Goal: Task Accomplishment & Management: Use online tool/utility

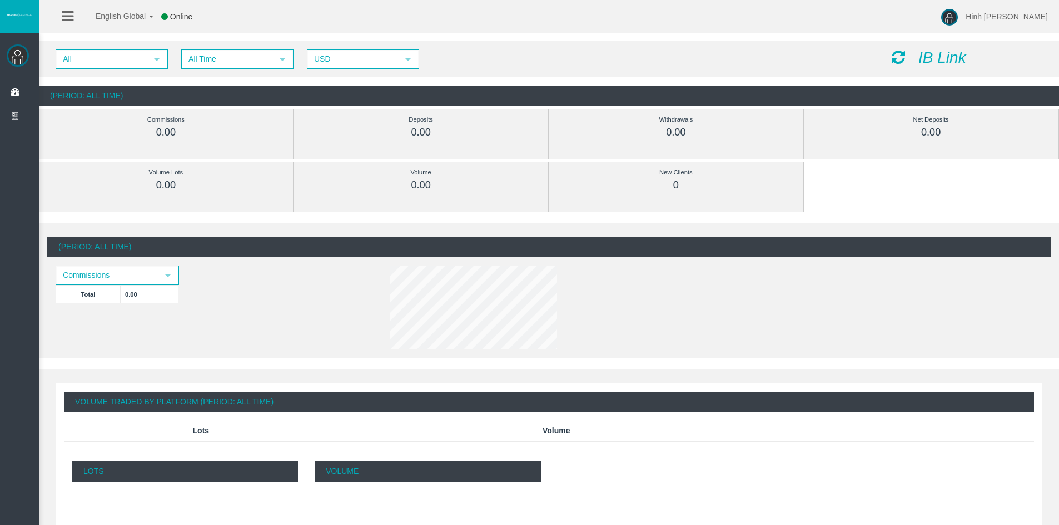
click at [13, 51] on img at bounding box center [18, 55] width 22 height 22
click at [12, 90] on icon at bounding box center [16, 92] width 29 height 23
click at [942, 55] on icon "IB Link" at bounding box center [942, 57] width 48 height 17
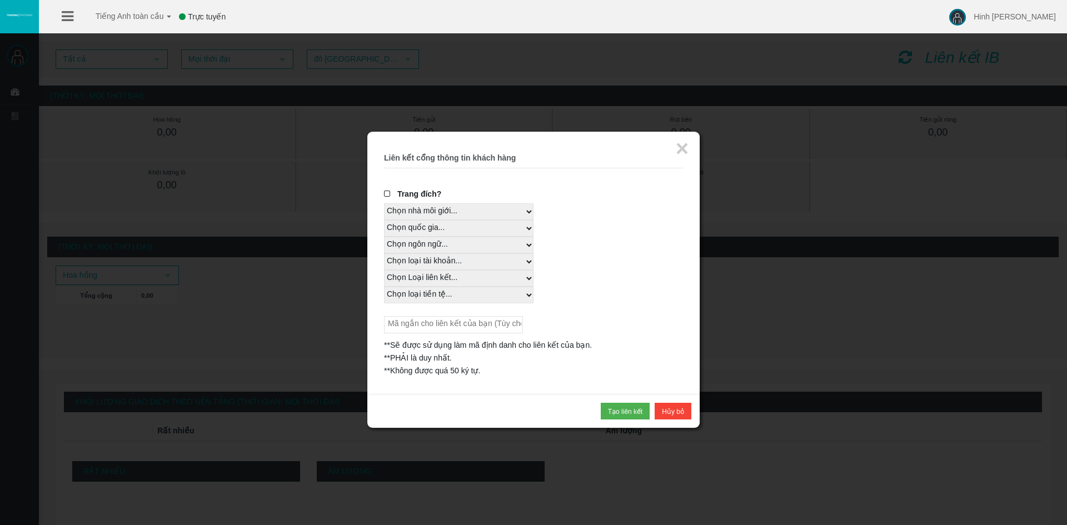
click at [439, 207] on select "Chọn nhà môi giới... T4Trade" at bounding box center [459, 211] width 150 height 17
click at [596, 183] on fieldset "× Liên kết cổng thông tin khách hàng Tạo liên kết khách hàng Tạo liên kết đối t…" at bounding box center [533, 262] width 299 height 229
click at [456, 210] on select "Chọn nhà môi giới... T4Trade" at bounding box center [459, 211] width 150 height 17
click at [650, 184] on fieldset "× Liên kết cổng thông tin khách hàng Tạo liên kết khách hàng Tạo liên kết đối t…" at bounding box center [533, 262] width 299 height 229
click at [473, 207] on select "Chọn nhà môi giới... T4Trade" at bounding box center [459, 211] width 150 height 17
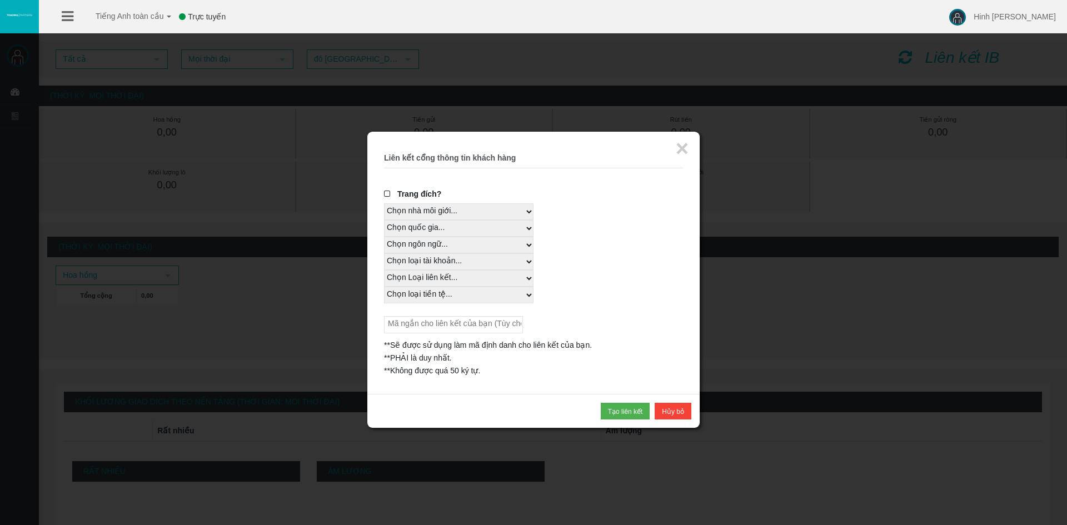
click at [384, 203] on select "Chọn nhà môi giới... T4Trade" at bounding box center [459, 211] width 150 height 17
click at [505, 230] on select "Chọn quốc gia... Phần còn lại của thế giới" at bounding box center [459, 228] width 150 height 17
click at [384, 220] on select "Chọn quốc gia... Phần còn lại của thế giới" at bounding box center [459, 228] width 150 height 17
click at [485, 246] on select "Chọn ngôn ngữ... Tiếng Anh Nhật Bản Trung Quốc Bồ Đào Nha Tây Ban Nha Tiếng Séc…" at bounding box center [459, 245] width 150 height 17
click at [604, 200] on div "Trang đích?" at bounding box center [533, 196] width 299 height 16
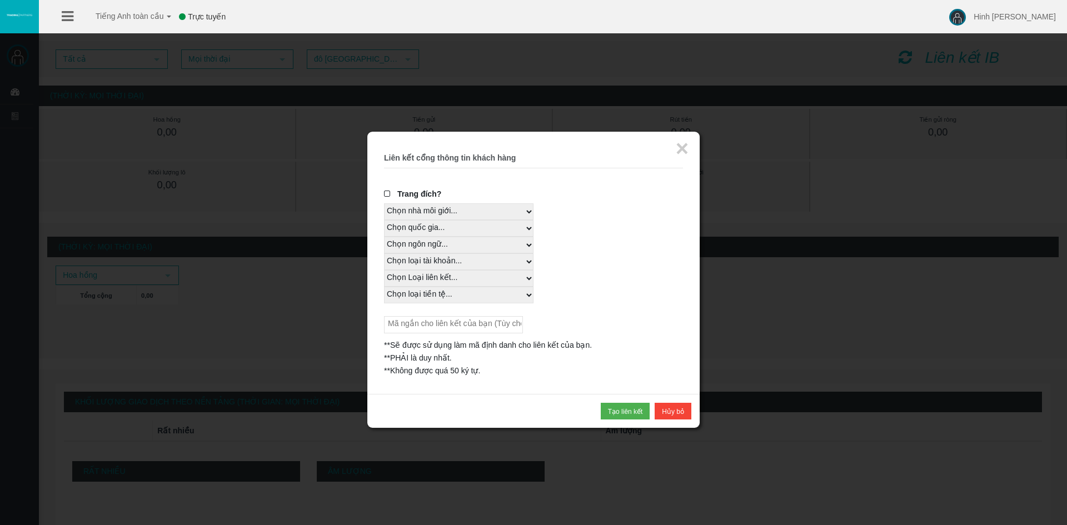
click at [457, 225] on select "Chọn quốc gia... Phần còn lại của thế giới" at bounding box center [459, 228] width 150 height 17
select select
click at [384, 220] on select "Chọn quốc gia... Phần còn lại của thế giới" at bounding box center [459, 228] width 150 height 17
click at [384, 194] on span at bounding box center [389, 194] width 11 height 8
click at [0, 0] on input "Trang đích?" at bounding box center [0, 0] width 0 height 0
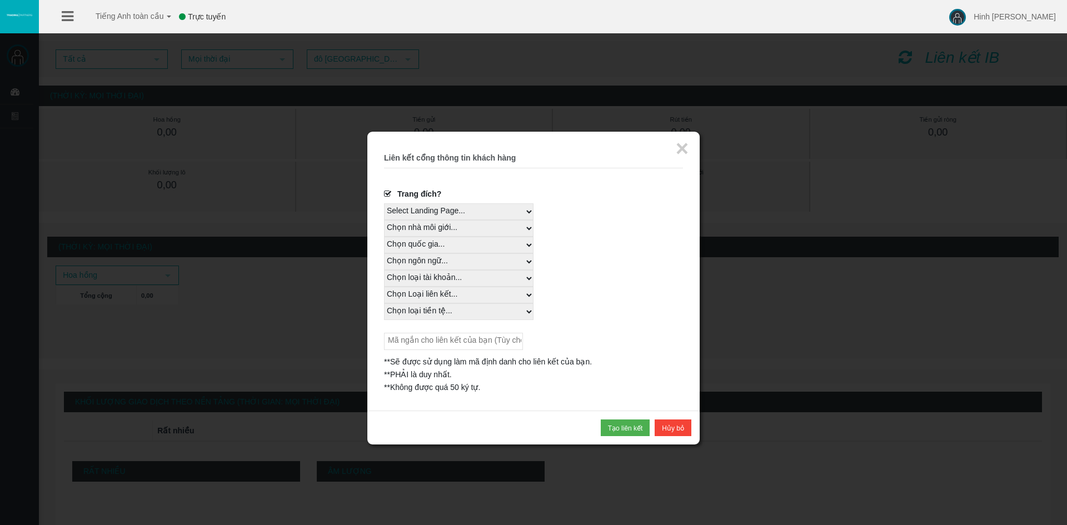
click at [520, 312] on select "Chọn loại tiền tệ... Tất cả các loại tiền tệ" at bounding box center [459, 312] width 150 height 17
select select "All Currencies"
click at [384, 304] on select "Chọn loại tiền tệ... Tất cả các loại tiền tệ" at bounding box center [459, 312] width 150 height 17
click at [497, 300] on select "Chọn Loại liên kết..." at bounding box center [459, 295] width 150 height 17
click at [500, 297] on select "Chọn Loại liên kết..." at bounding box center [459, 295] width 150 height 17
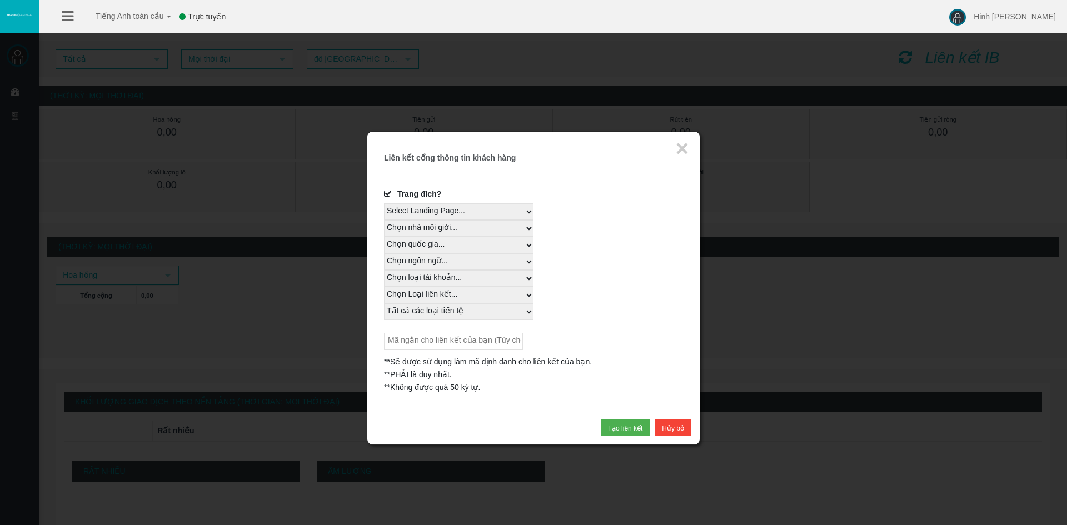
click at [500, 295] on select "Chọn Loại liên kết..." at bounding box center [459, 295] width 150 height 17
click at [463, 248] on select "Chọn quốc gia... Phần còn lại của thế giới" at bounding box center [459, 245] width 150 height 17
select select
click at [384, 237] on select "Chọn quốc gia... Phần còn lại của thế giới" at bounding box center [459, 245] width 150 height 17
click at [464, 258] on select "Chọn ngôn ngữ... Tiếng Anh Nhật Bản Trung Quốc Bồ Đào Nha Tây Ban Nha Tiếng Séc…" at bounding box center [459, 261] width 150 height 17
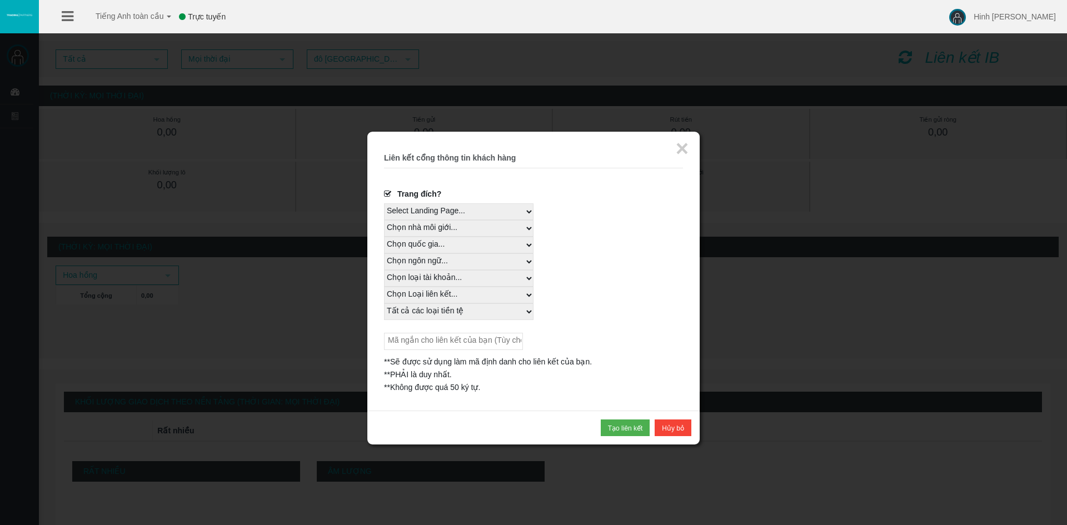
drag, startPoint x: 592, startPoint y: 251, endPoint x: 584, endPoint y: 253, distance: 8.6
click at [592, 251] on div "Chọn quốc gia... Phần còn lại của thế giới" at bounding box center [533, 245] width 299 height 17
click at [473, 261] on select "Chọn ngôn ngữ... Tiếng Anh Nhật Bản Trung Quốc Bồ Đào Nha Tây Ban Nha Tiếng Séc…" at bounding box center [459, 261] width 150 height 17
select select
click at [384, 253] on select "Chọn ngôn ngữ... Tiếng Anh Nhật Bản Trung Quốc Bồ Đào Nha Tây Ban Nha Tiếng Séc…" at bounding box center [459, 261] width 150 height 17
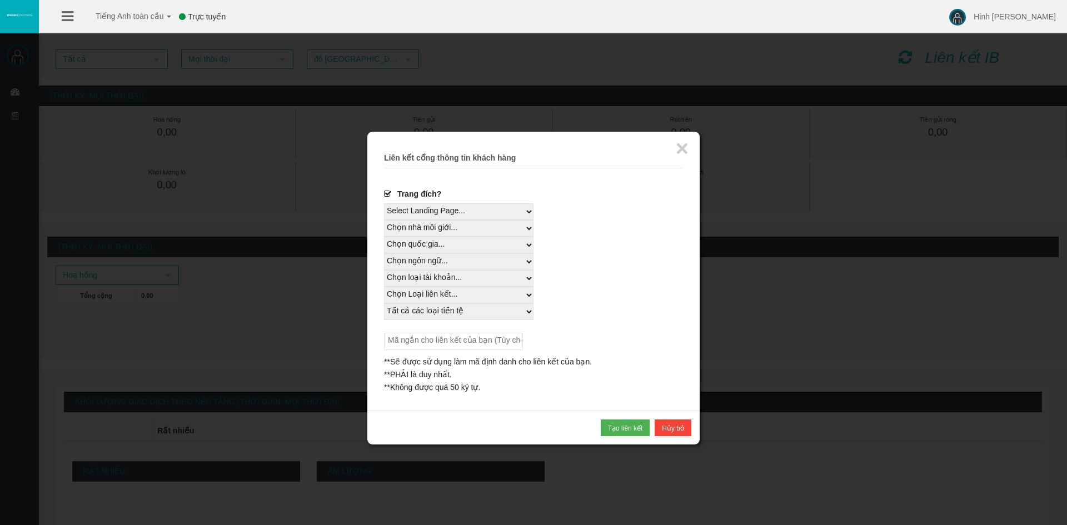
click at [447, 279] on select "Chọn loại tài khoản... Tất cả các nền tảng Bản sao thương mại Tài khoản MT4 Liv…" at bounding box center [459, 278] width 150 height 17
select select
click at [384, 270] on select "Chọn loại tài khoản... Tất cả các nền tảng Bản sao thương mại Tài khoản MT4 Liv…" at bounding box center [459, 278] width 150 height 17
click at [485, 295] on select "Chọn Loại liên kết... Real" at bounding box center [459, 295] width 150 height 17
select select "Real"
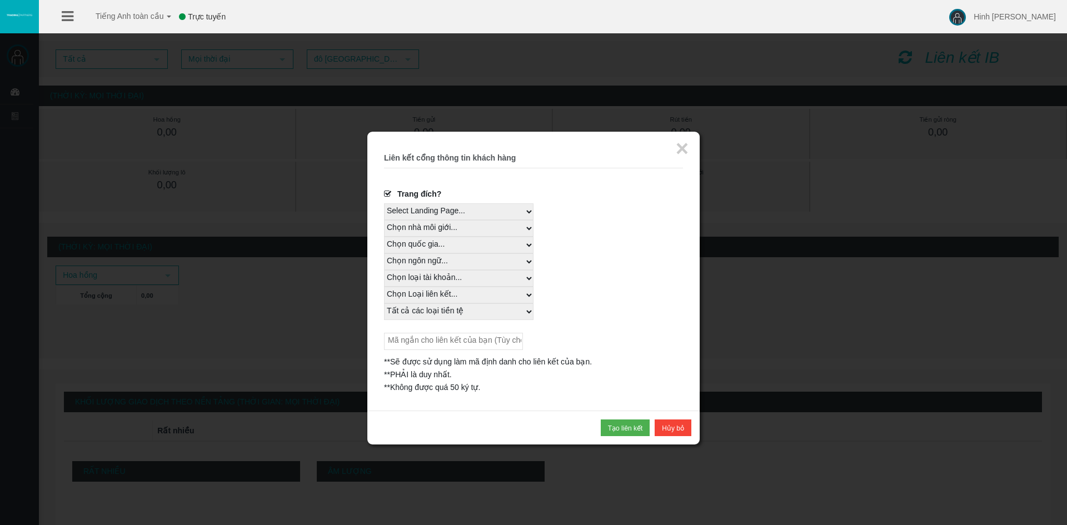
click at [384, 287] on select "Chọn Loại liên kết... Real" at bounding box center [459, 295] width 150 height 17
drag, startPoint x: 580, startPoint y: 317, endPoint x: 598, endPoint y: 336, distance: 25.6
click at [580, 317] on div "Chọn loại tiền tệ... Tất cả các loại tiền tệ" at bounding box center [533, 312] width 299 height 17
click at [619, 427] on font "Tạo liên kết" at bounding box center [625, 429] width 35 height 8
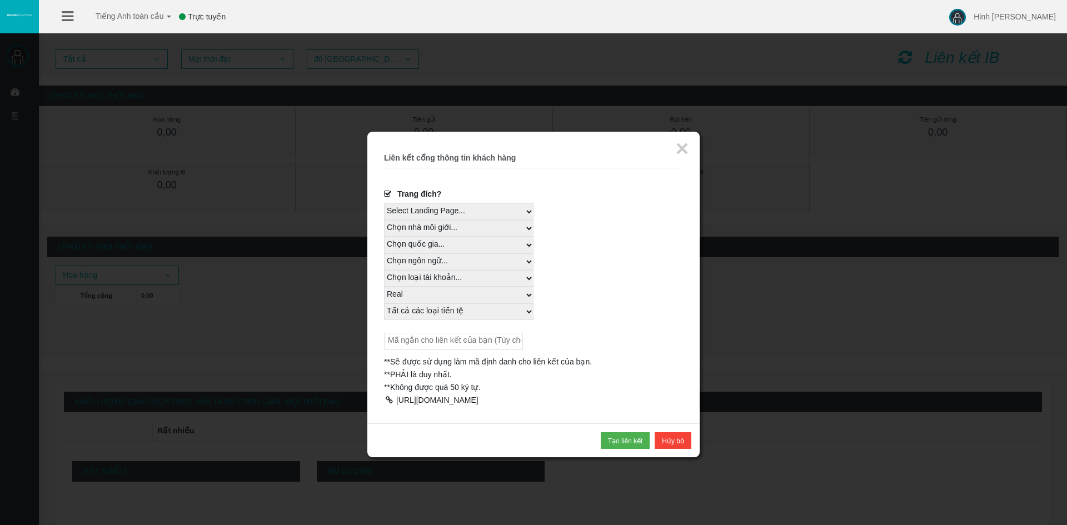
drag, startPoint x: 396, startPoint y: 397, endPoint x: 493, endPoint y: 421, distance: 99.5
click at [493, 407] on div "https://www.t4trade.com/en/register?pCode=zvsxwQWxsc&utm_source=19269150&utm_me…" at bounding box center [533, 400] width 299 height 13
copy font "https://www.t4trade.com/en/register?pCode=zvsxwQWxsc&utm_source=19269150&utm_me…"
click at [424, 406] on div "https://www.t4trade.com/en/register?pCode=zvsxwQWxsc&utm_source=19269150&utm_me…" at bounding box center [533, 400] width 299 height 13
click at [421, 406] on div "https://www.t4trade.com/en/register?pCode=zvsxwQWxsc&utm_source=19269150&utm_me…" at bounding box center [533, 400] width 299 height 13
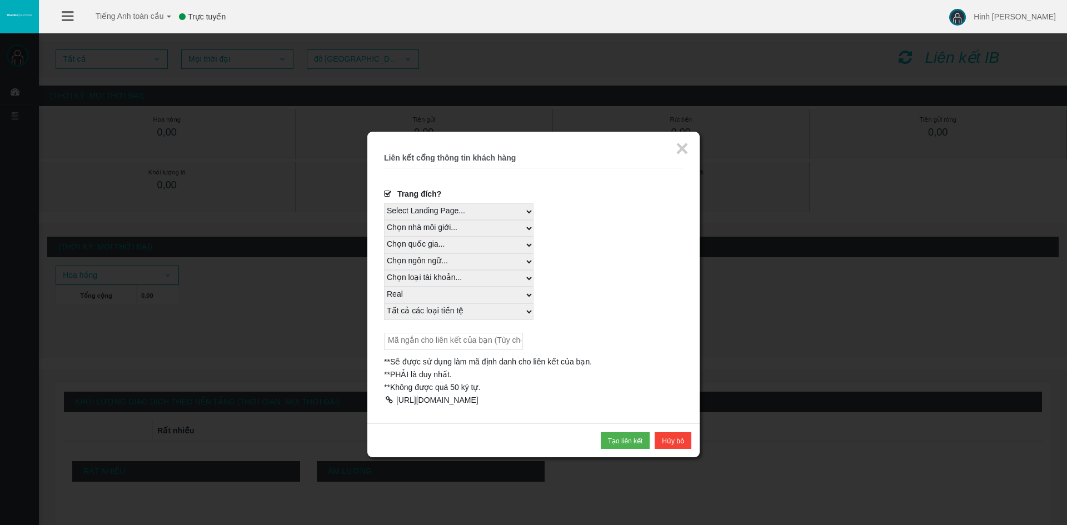
click at [450, 400] on font "https://www.t4trade.com/en/register?pCode=zvsxwQWxsc&utm_source=19269150&utm_me…" at bounding box center [437, 400] width 82 height 9
copy font "t4trade"
click at [460, 407] on div "https://www.t4trade.com/en/register?pCode=zvsxwQWxsc&utm_source=19269150&utm_me…" at bounding box center [533, 400] width 299 height 13
copy font "https://www.t4trade.com/en/register?pCode=zvsxwQWxsc&utm_source=19269150&utm_me…"
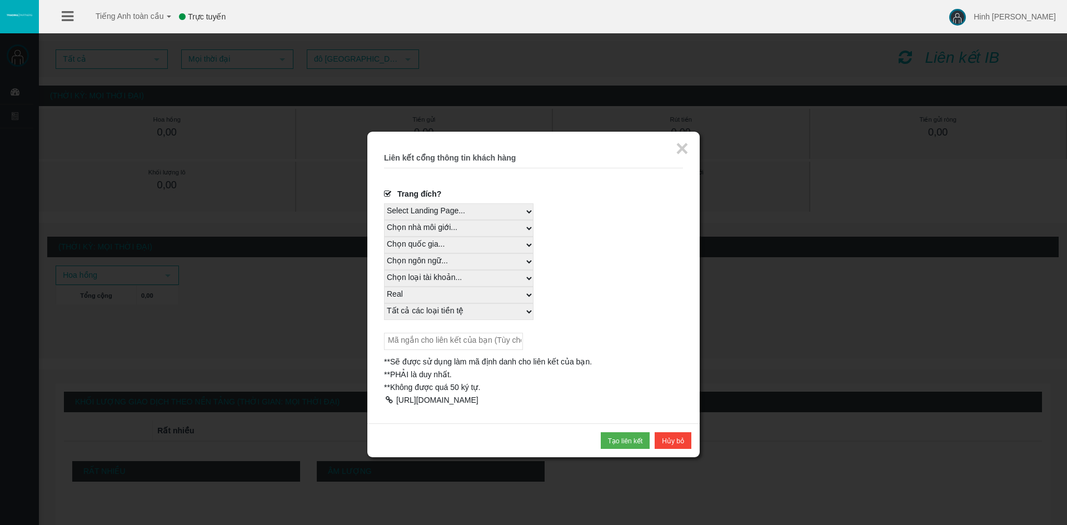
drag, startPoint x: 399, startPoint y: 400, endPoint x: 469, endPoint y: 427, distance: 75.2
click at [469, 407] on div "https://www.t4trade.com/en/register?pCode=zvsxwQWxsc&utm_source=19269150&utm_me…" at bounding box center [533, 400] width 299 height 13
click at [629, 337] on div "**Sẽ được sử dụng làm mã định danh cho liên kết của bạn. **PHẢI là duy nhất. **…" at bounding box center [533, 363] width 299 height 61
click at [683, 153] on font "×" at bounding box center [682, 148] width 13 height 24
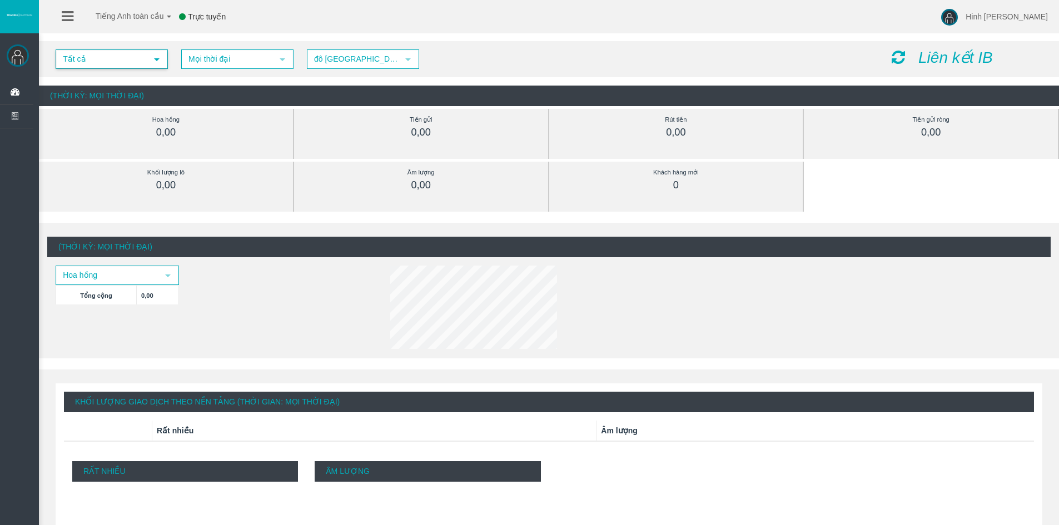
click at [99, 64] on span "Tất cả" at bounding box center [102, 59] width 90 height 17
click at [96, 93] on li "IBtd5i2" at bounding box center [111, 93] width 110 height 18
click at [242, 59] on span "Mọi thời đại" at bounding box center [227, 59] width 90 height 17
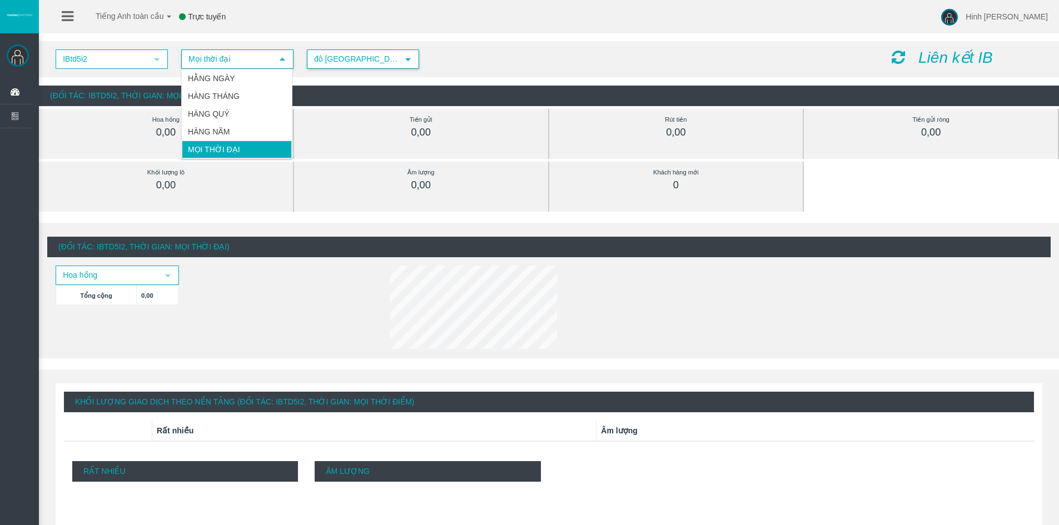
click at [363, 60] on span "đô la Mỹ" at bounding box center [353, 59] width 90 height 17
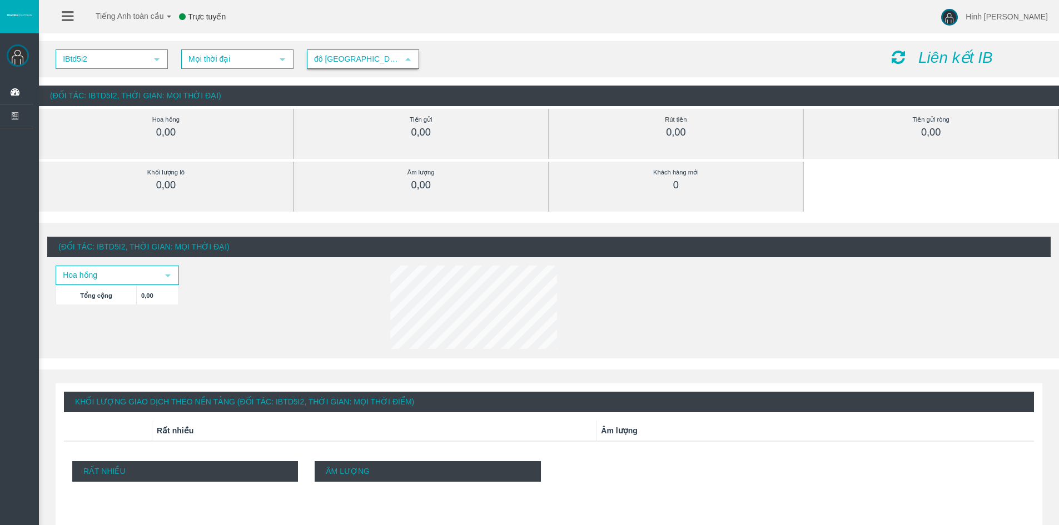
click at [530, 43] on div "IBtd5i2 lựa chọn IBtd5i2 Mọi thời đại lựa chọn 5 đô la Mỹ lựa chọn USD Liên kết…" at bounding box center [549, 59] width 1020 height 36
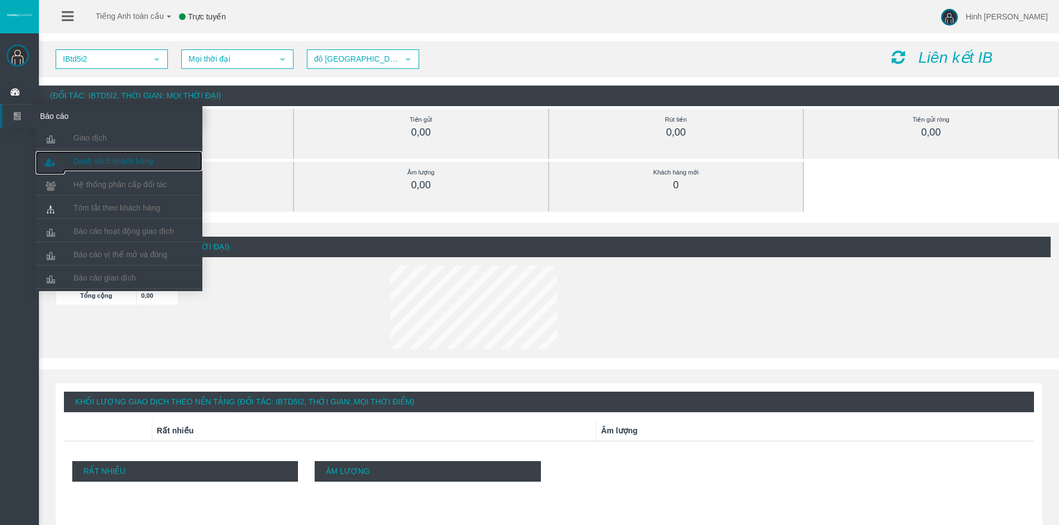
click at [115, 161] on font "Danh sách khách hàng" at bounding box center [112, 161] width 79 height 9
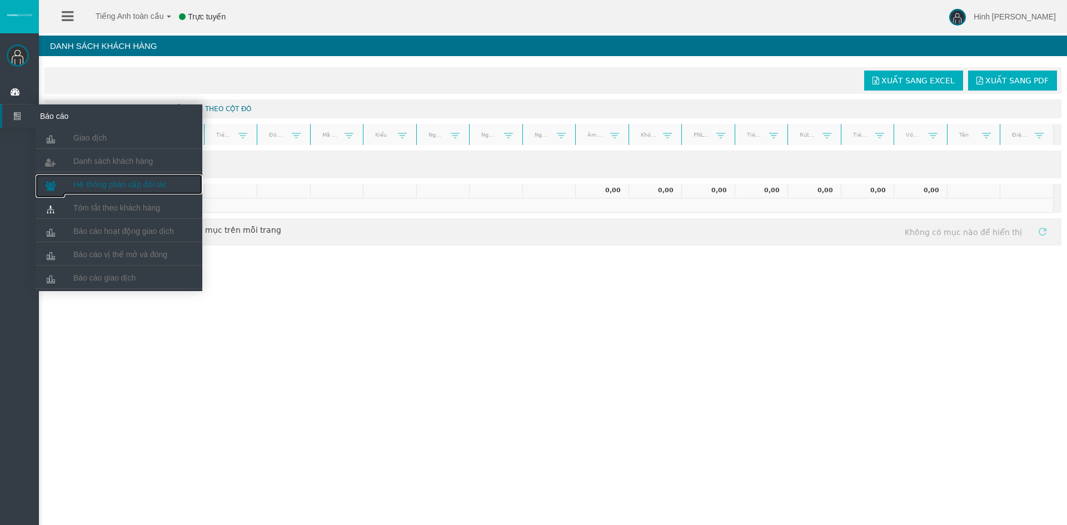
click at [95, 181] on font "Hệ thống phân cấp đối tác" at bounding box center [119, 184] width 93 height 9
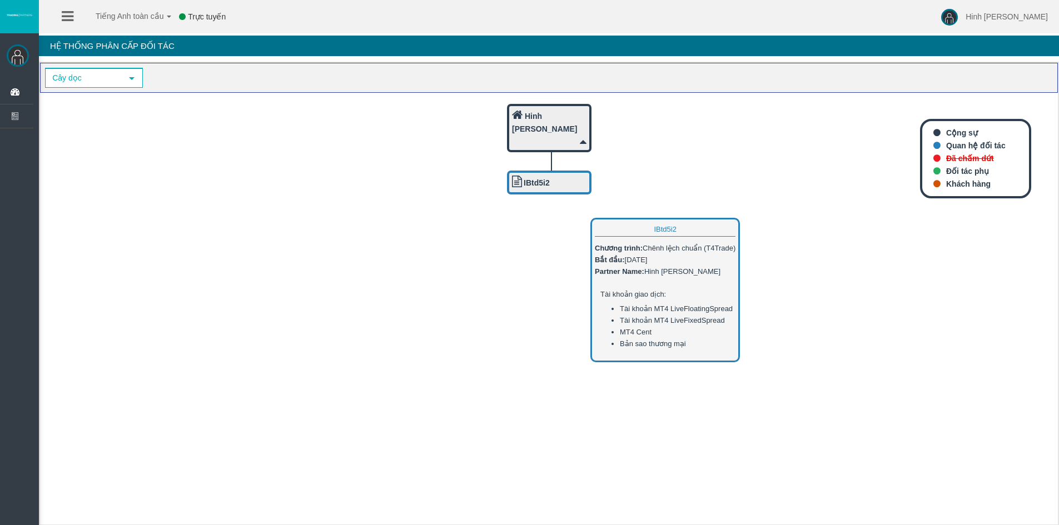
click at [546, 188] on div "IBtd5i2" at bounding box center [549, 183] width 74 height 14
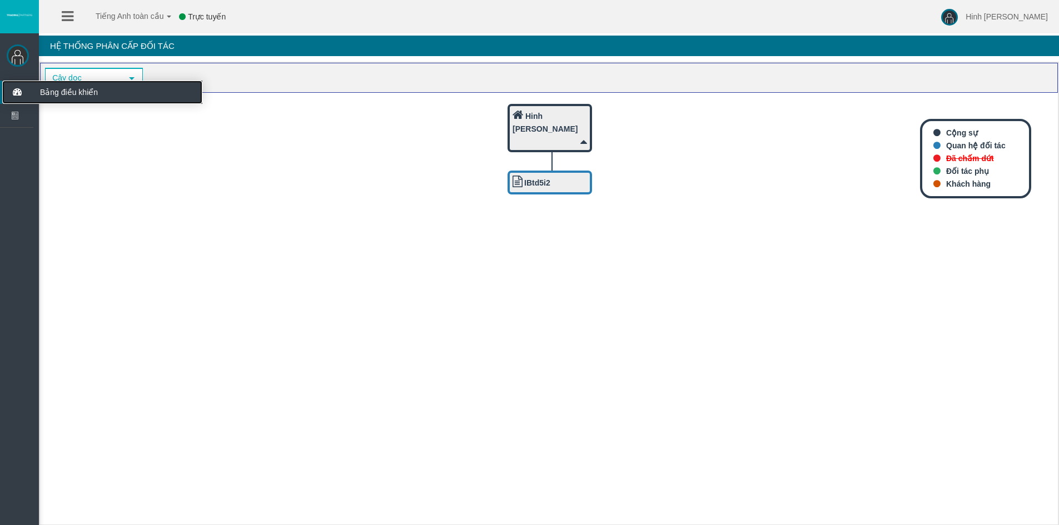
click at [11, 95] on icon at bounding box center [16, 92] width 29 height 23
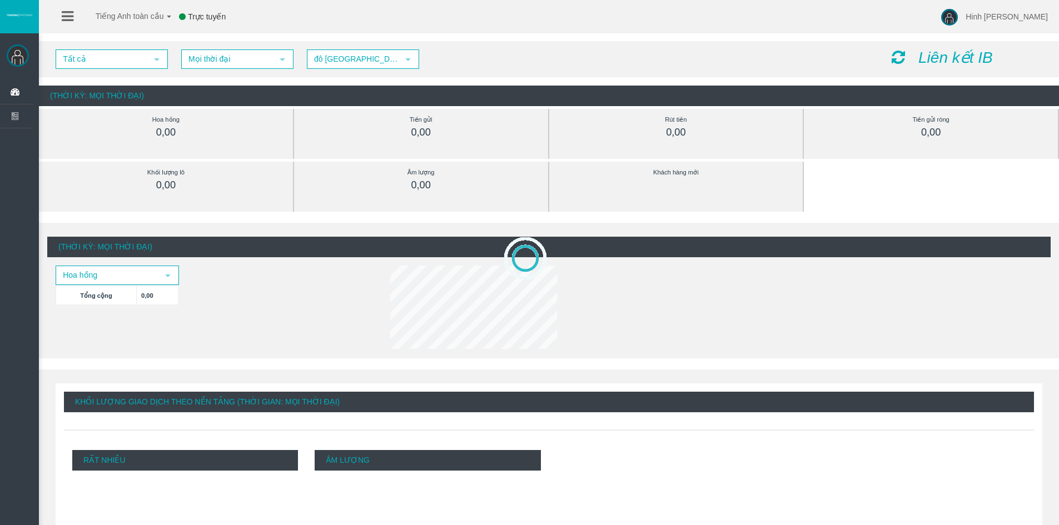
click at [946, 53] on font "Liên kết IB" at bounding box center [955, 57] width 74 height 17
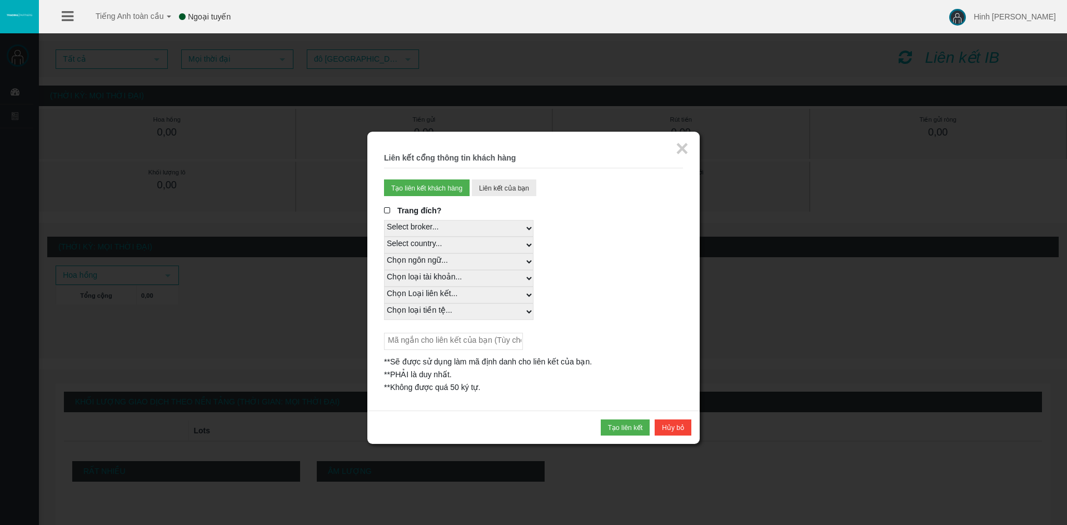
click at [888, 68] on div at bounding box center [533, 262] width 1067 height 525
click at [486, 191] on font "Liên kết của bạn" at bounding box center [504, 189] width 50 height 8
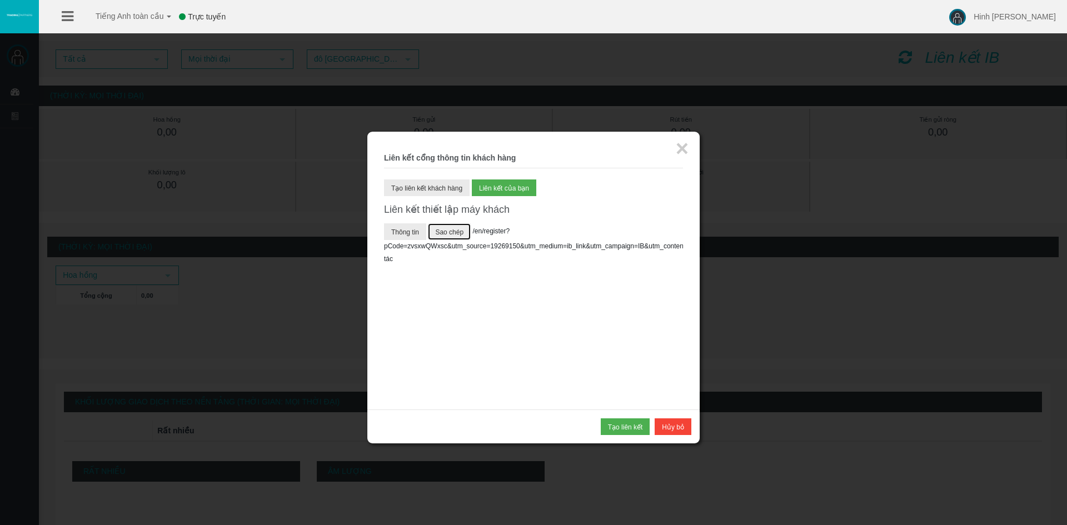
click at [446, 232] on font "Sao chép" at bounding box center [449, 232] width 28 height 8
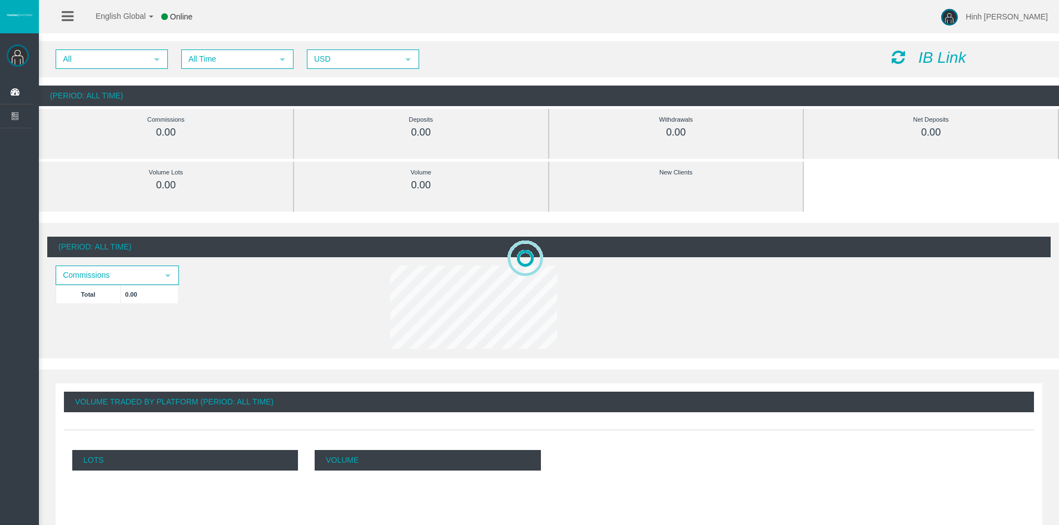
click at [896, 61] on icon at bounding box center [898, 57] width 13 height 16
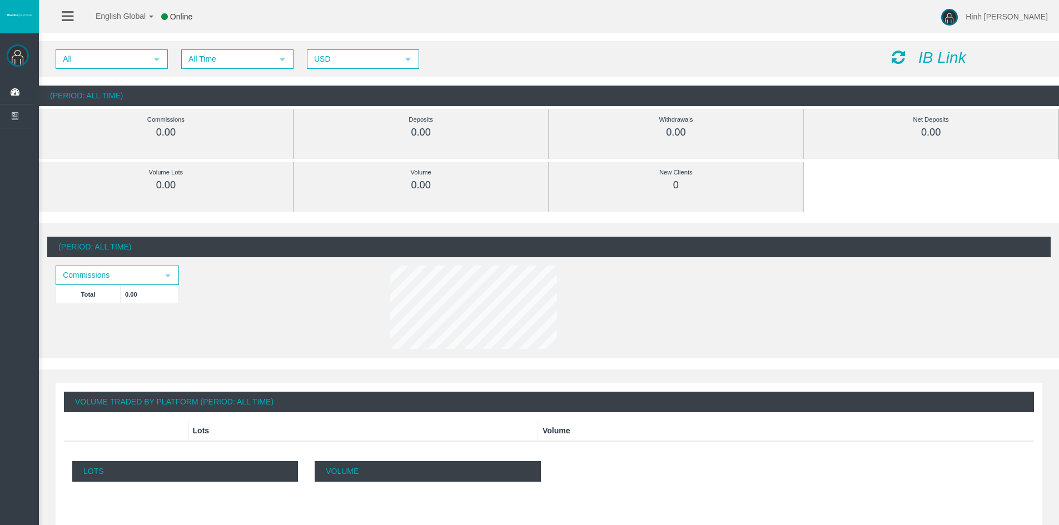
click at [939, 54] on icon "IB Link" at bounding box center [942, 57] width 48 height 17
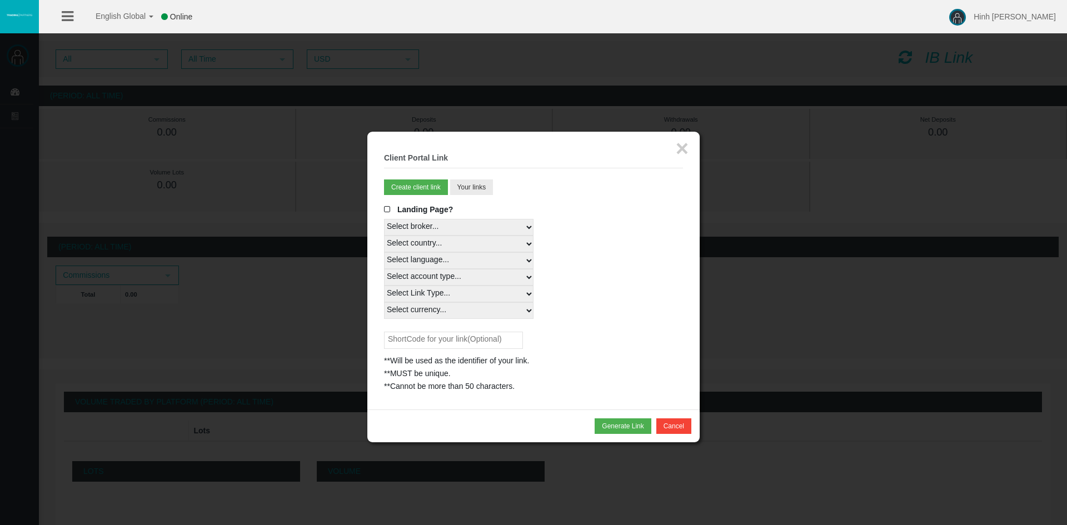
click at [436, 229] on select "Select broker... T4Trade" at bounding box center [459, 227] width 150 height 17
click at [596, 211] on div "Landing Page?" at bounding box center [533, 211] width 299 height 16
click at [488, 242] on select "Select country... Rest of the World" at bounding box center [459, 244] width 150 height 17
click at [384, 236] on select "Select country... Rest of the World" at bounding box center [459, 244] width 150 height 17
click at [497, 262] on select "Select language... English Japanese Chinese Portuguese Spanish Czech German Fre…" at bounding box center [459, 260] width 150 height 17
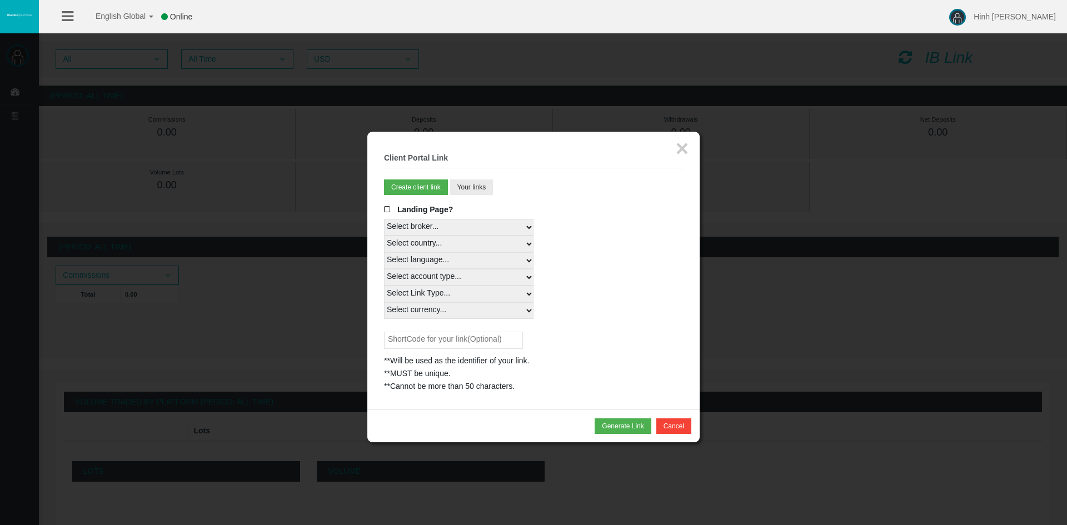
click at [633, 252] on div "Select country... Rest of the World" at bounding box center [533, 244] width 299 height 17
click at [479, 271] on select "Select account type... All Platforms Trade Copy MT4 LiveFloatingSpreadAccount M…" at bounding box center [459, 277] width 150 height 17
select select
click at [384, 269] on select "Select account type... All Platforms Trade Copy MT4 LiveFloatingSpreadAccount M…" at bounding box center [459, 277] width 150 height 17
click at [471, 296] on select "Select Link Type... Real" at bounding box center [459, 294] width 150 height 17
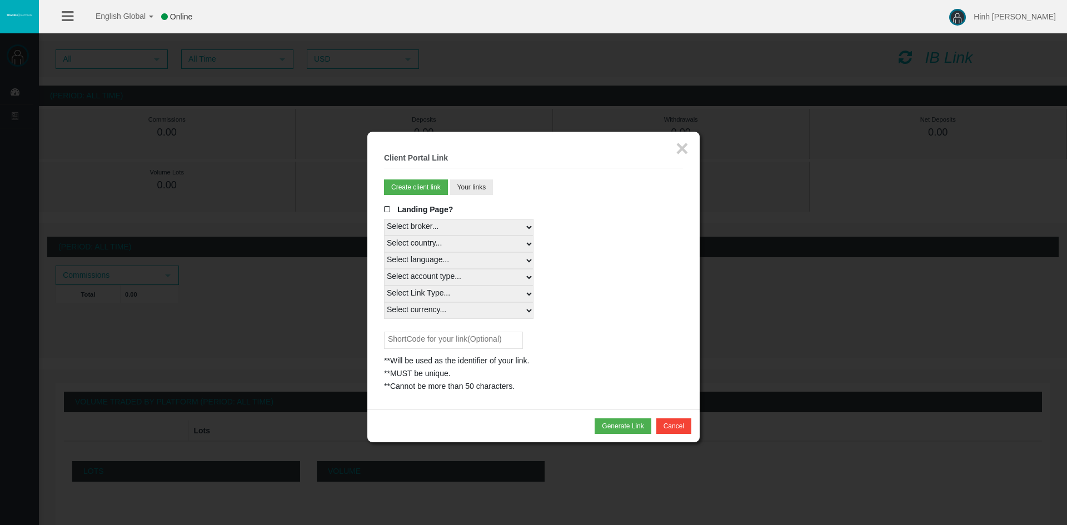
select select "Real"
click at [384, 286] on select "Select Link Type... Real" at bounding box center [459, 294] width 150 height 17
click at [453, 311] on select "Select currency... All Currencies" at bounding box center [459, 310] width 150 height 17
select select "All Currencies"
click at [384, 302] on select "Select currency... All Currencies" at bounding box center [459, 310] width 150 height 17
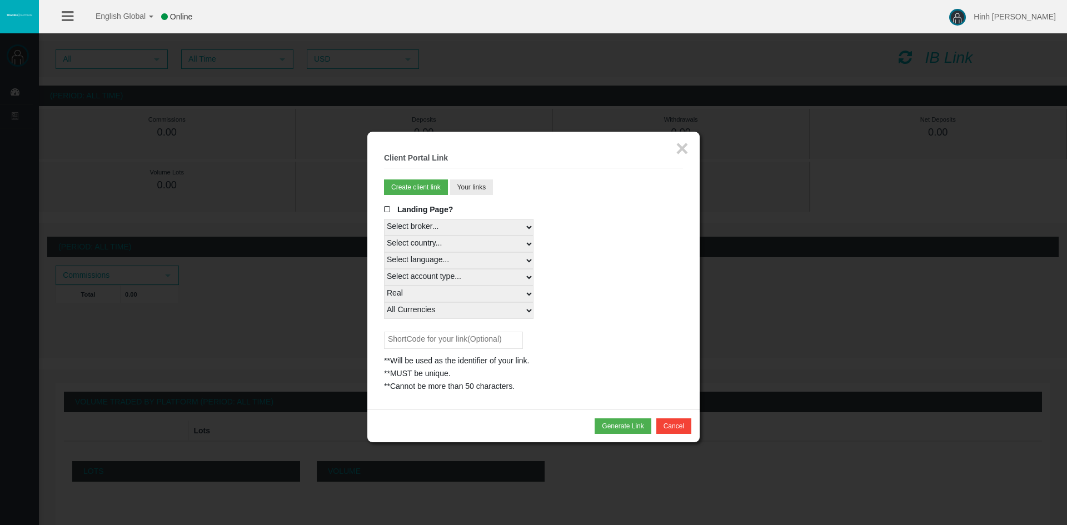
click at [462, 248] on select "Select country... Rest of the World" at bounding box center [459, 244] width 150 height 17
select select
click at [384, 236] on select "Select country... Rest of the World" at bounding box center [459, 244] width 150 height 17
click at [464, 262] on select "Select language... English Japanese Chinese Portuguese Spanish Czech German Fre…" at bounding box center [459, 260] width 150 height 17
click at [493, 261] on select "Select language... English Japanese Chinese Portuguese Spanish Czech German Fre…" at bounding box center [459, 260] width 150 height 17
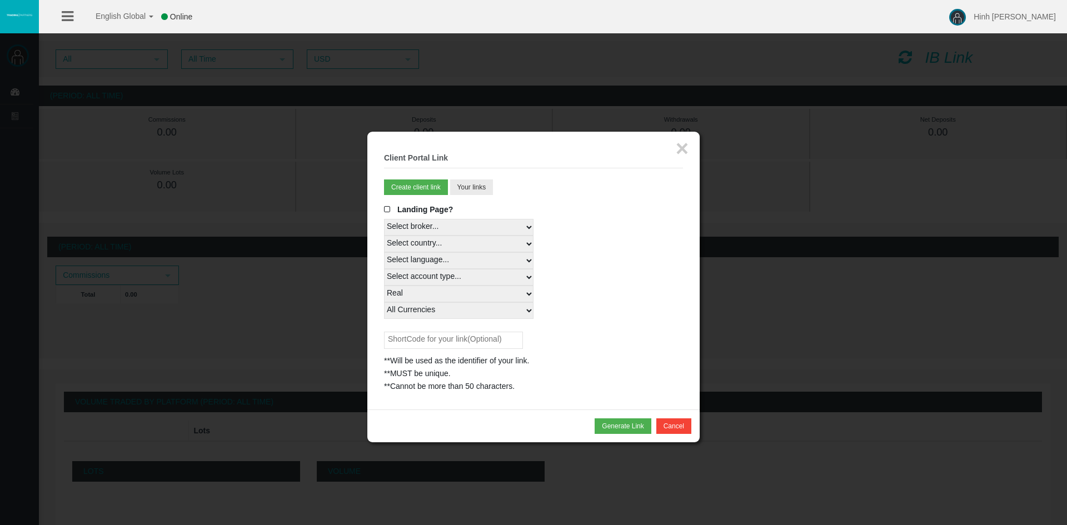
click at [629, 272] on div "Select account type... All Platforms Trade Copy MT4 LiveFloatingSpreadAccount M…" at bounding box center [533, 277] width 299 height 17
click at [466, 277] on select "Select account type... All Platforms Trade Copy MT4 LiveFloatingSpreadAccount M…" at bounding box center [459, 277] width 150 height 17
click at [608, 267] on div "Select language... English Japanese Chinese Portuguese Spanish Czech German Fre…" at bounding box center [533, 260] width 299 height 17
click at [185, 110] on div at bounding box center [533, 262] width 1067 height 525
click at [679, 149] on button "×" at bounding box center [682, 148] width 13 height 22
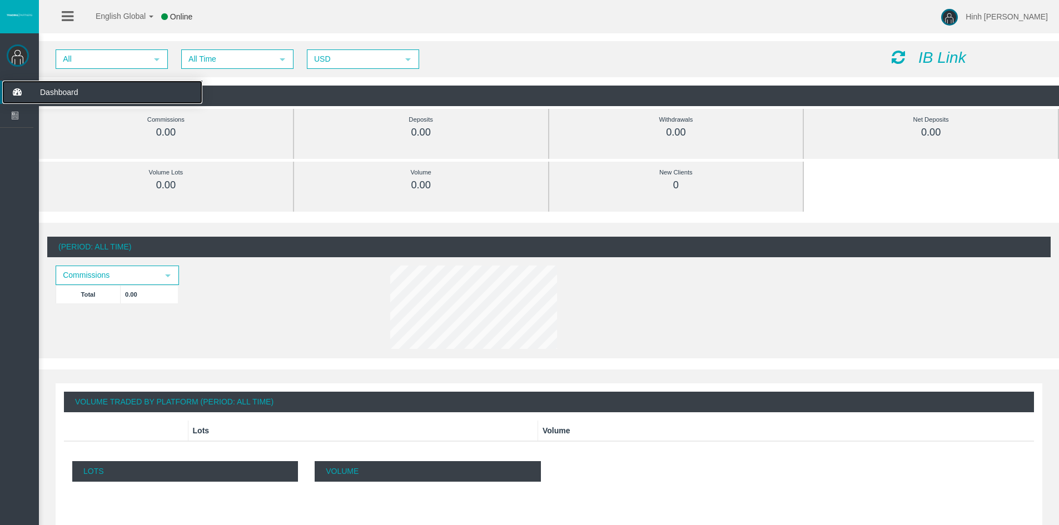
click at [17, 93] on icon at bounding box center [16, 92] width 29 height 23
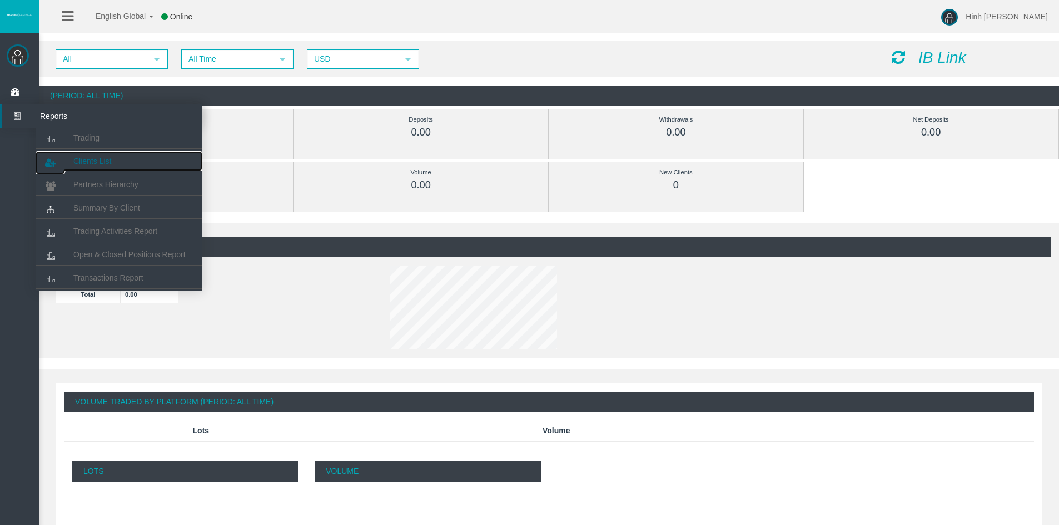
click at [108, 164] on span "Clients List" at bounding box center [92, 161] width 38 height 9
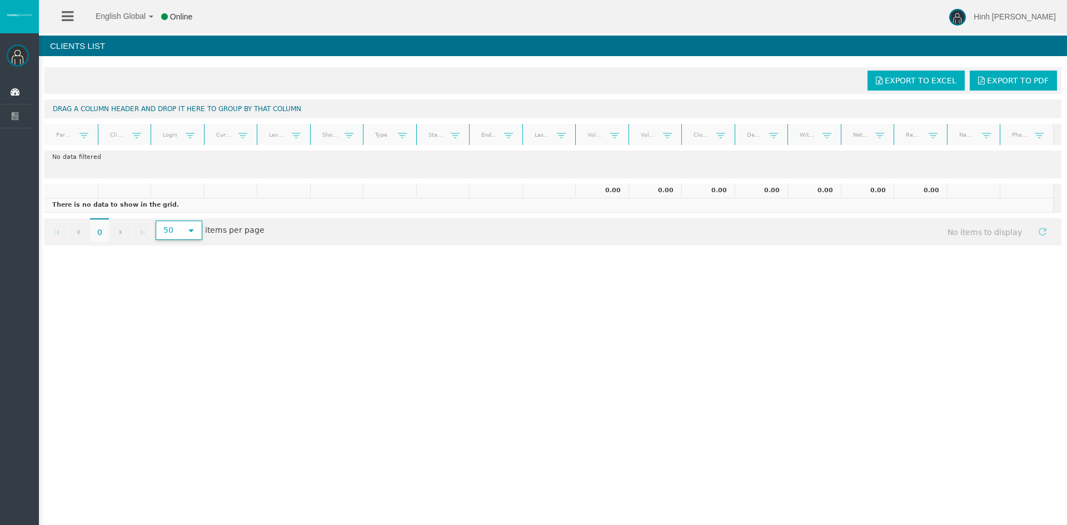
click at [186, 235] on span "select" at bounding box center [191, 230] width 20 height 17
click at [179, 303] on li "1000" at bounding box center [178, 303] width 44 height 18
click at [22, 93] on icon at bounding box center [16, 92] width 29 height 23
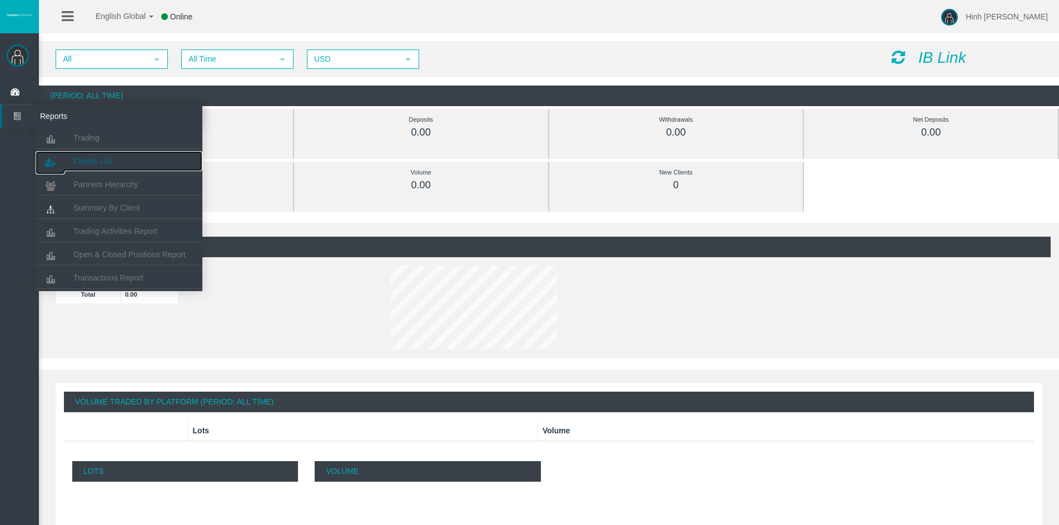
click at [97, 165] on span "Clients List" at bounding box center [92, 161] width 38 height 9
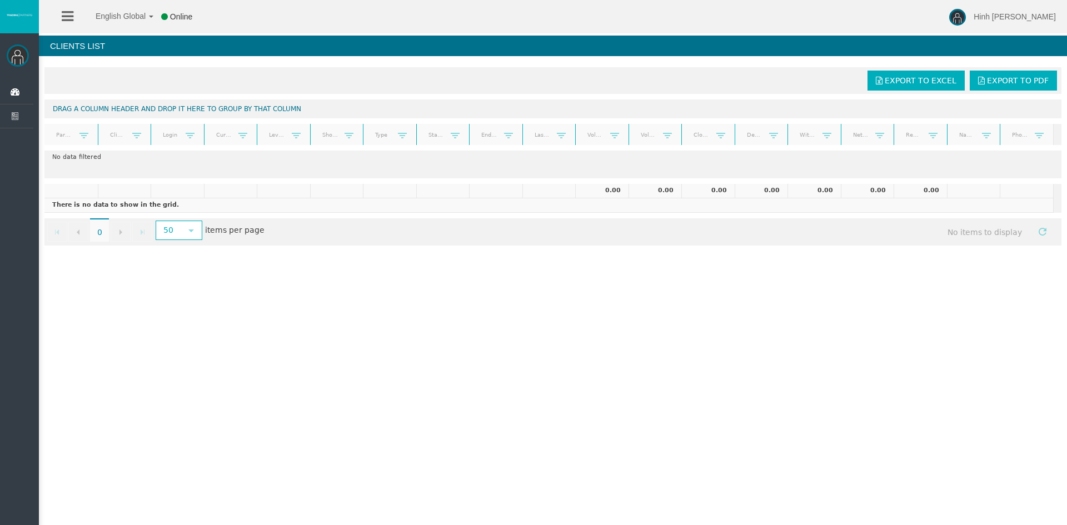
click at [16, 55] on img at bounding box center [18, 55] width 22 height 22
click at [123, 12] on span "English Global" at bounding box center [113, 16] width 64 height 9
click at [249, 26] on div "English Global 简体中文 English Global 日本語 한국어 Online Hinh Dang Xuan Help Log Out" at bounding box center [533, 16] width 1067 height 33
click at [165, 19] on icon at bounding box center [164, 17] width 7 height 8
click at [72, 17] on icon at bounding box center [68, 16] width 12 height 14
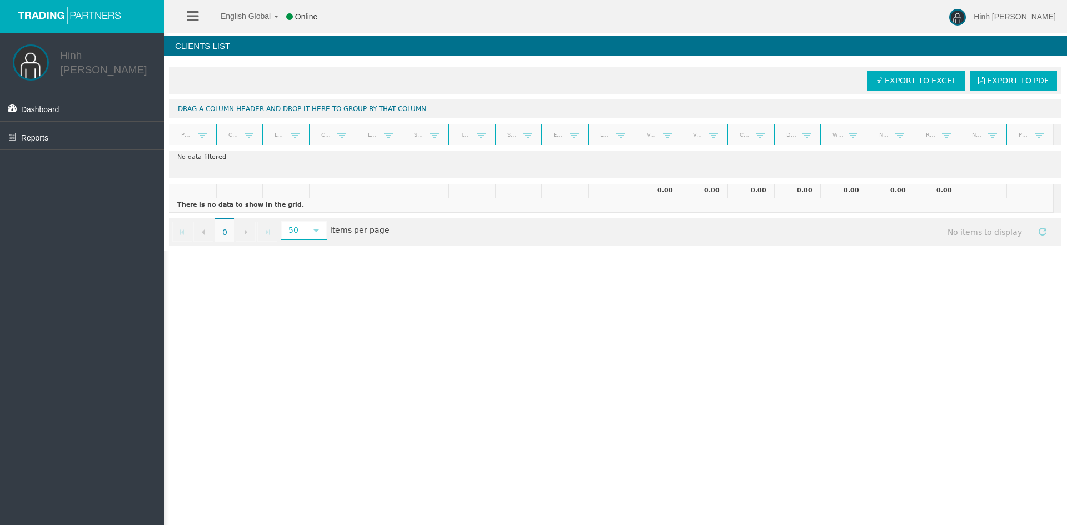
click at [181, 16] on ul "English Global 简体中文 English Global 日本語 한국어 Online" at bounding box center [256, 16] width 161 height 33
click at [189, 16] on icon at bounding box center [193, 16] width 12 height 14
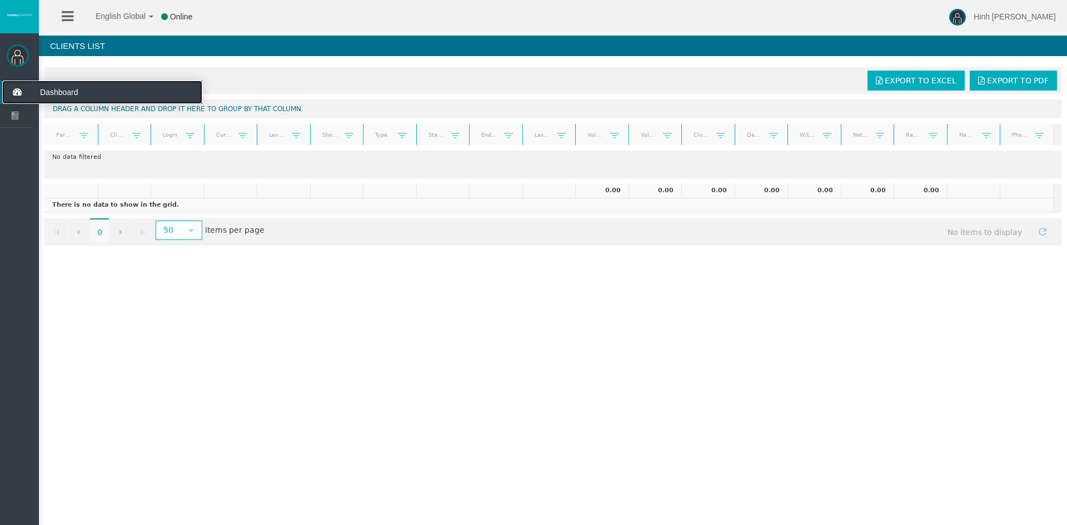
click at [16, 91] on icon at bounding box center [16, 92] width 29 height 23
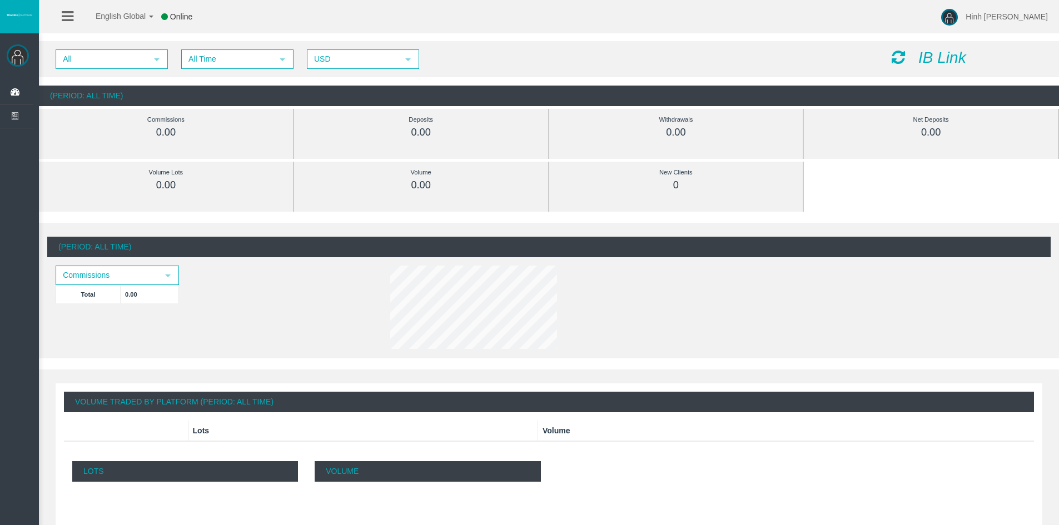
drag, startPoint x: 697, startPoint y: 45, endPoint x: 693, endPoint y: 39, distance: 7.2
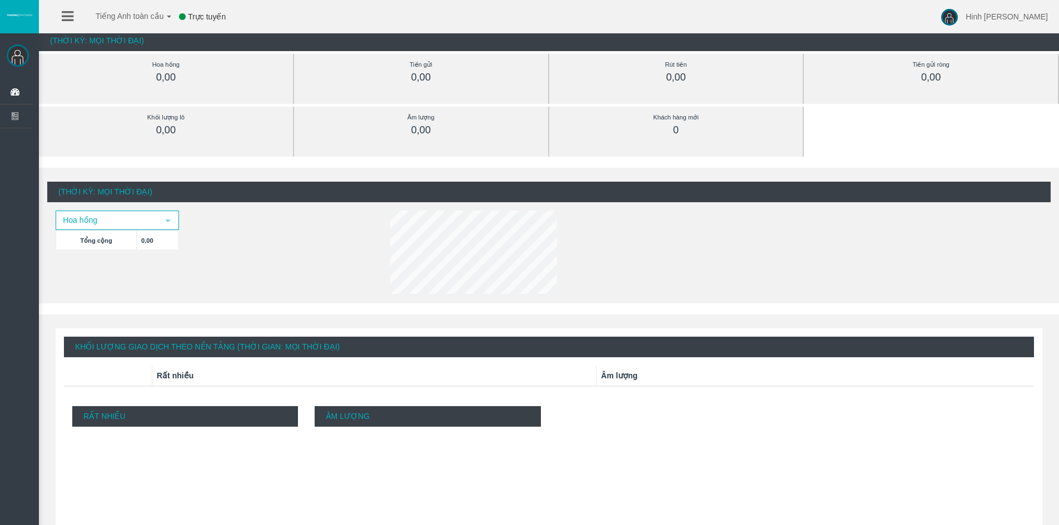
scroll to position [93, 0]
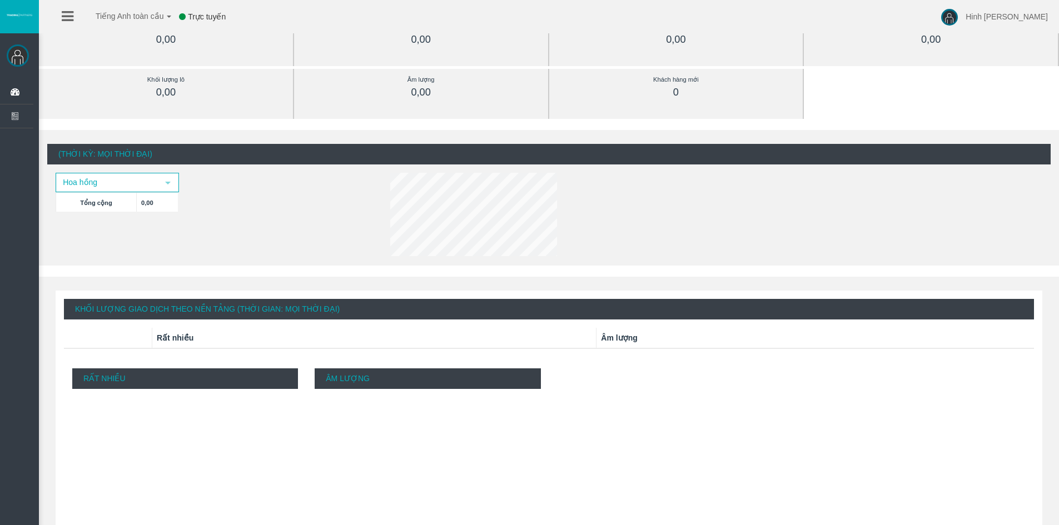
click at [241, 340] on th "Rất nhiều" at bounding box center [374, 338] width 444 height 21
click at [190, 368] on div "Rất nhiều 0 0.1 0.2 0.3 0.4 0.5 0.6 0.7 0.8 0.9 1 0 0.1 0.2 0.3 0.4 0.5 0.6 0.7…" at bounding box center [185, 443] width 242 height 167
click at [417, 389] on p "Âm lượng" at bounding box center [428, 379] width 226 height 21
click at [1007, 18] on span "Hinh [PERSON_NAME]" at bounding box center [1007, 16] width 82 height 9
click at [999, 41] on font "Giúp đỡ" at bounding box center [1012, 44] width 98 height 9
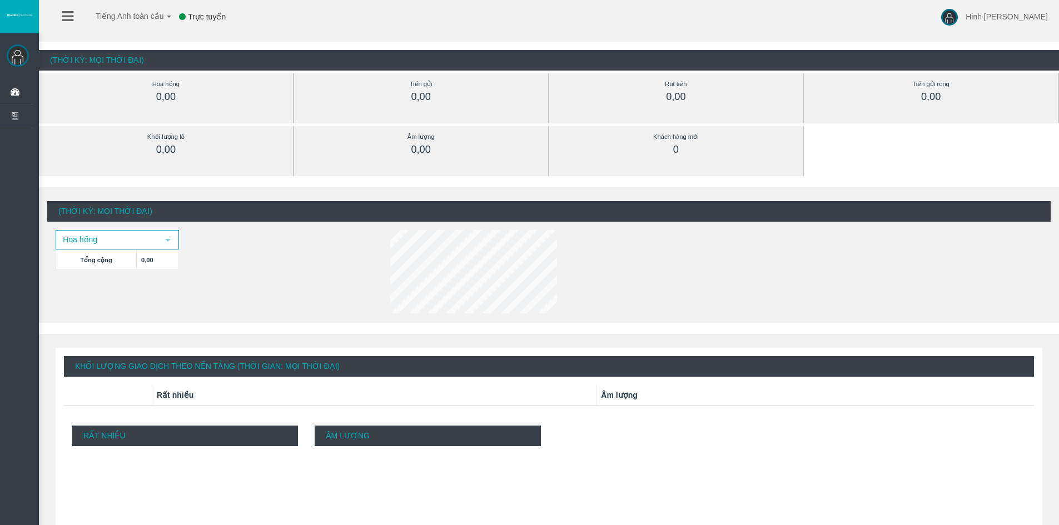
scroll to position [0, 0]
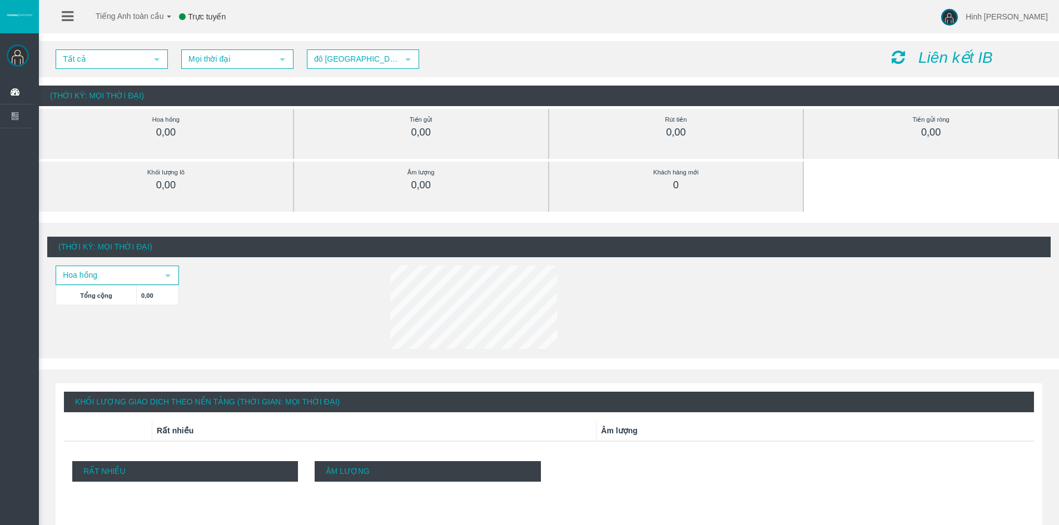
drag, startPoint x: 125, startPoint y: 97, endPoint x: 141, endPoint y: 93, distance: 16.6
click at [125, 97] on font "(Thời kỳ: Mọi thời đại)" at bounding box center [97, 95] width 94 height 9
click at [220, 66] on span "Mọi thời đại" at bounding box center [227, 59] width 90 height 17
drag, startPoint x: 125, startPoint y: 76, endPoint x: 128, endPoint y: 64, distance: 12.5
click at [125, 75] on div "Tất cả lựa chọn Mọi thời đại lựa chọn 5 đô la Mỹ lựa chọn USD Liên kết IB" at bounding box center [549, 59] width 1020 height 36
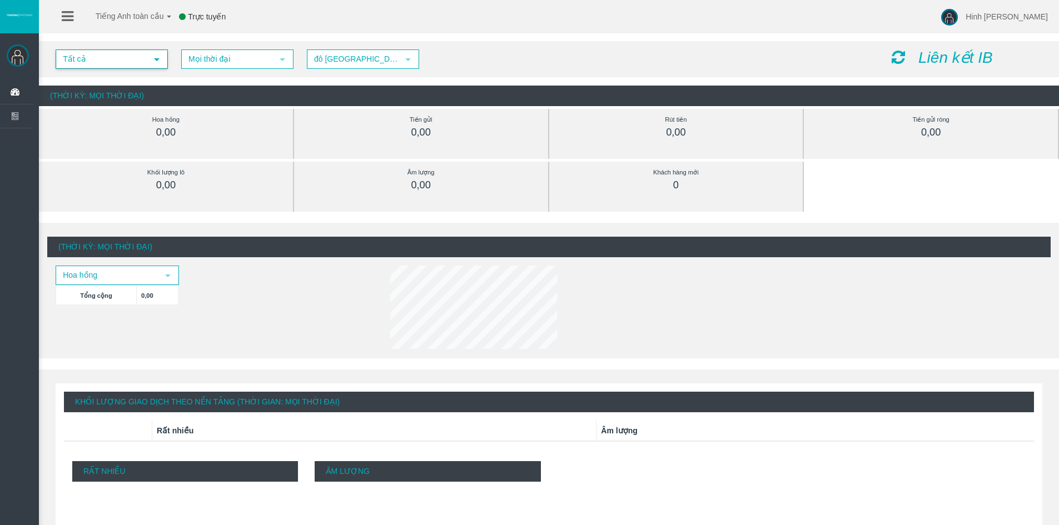
click at [128, 64] on span "Tất cả" at bounding box center [102, 59] width 90 height 17
click at [93, 95] on li "IBtd5i2" at bounding box center [111, 93] width 110 height 18
click at [97, 96] on font "(Đối tác: IBtd5i2, Thời gian: Mọi thời đại)" at bounding box center [135, 95] width 171 height 9
click at [97, 97] on font "(Đối tác: IBtd5i2, Thời gian: Mọi thời đại)" at bounding box center [135, 95] width 171 height 9
click at [897, 57] on icon at bounding box center [898, 57] width 13 height 16
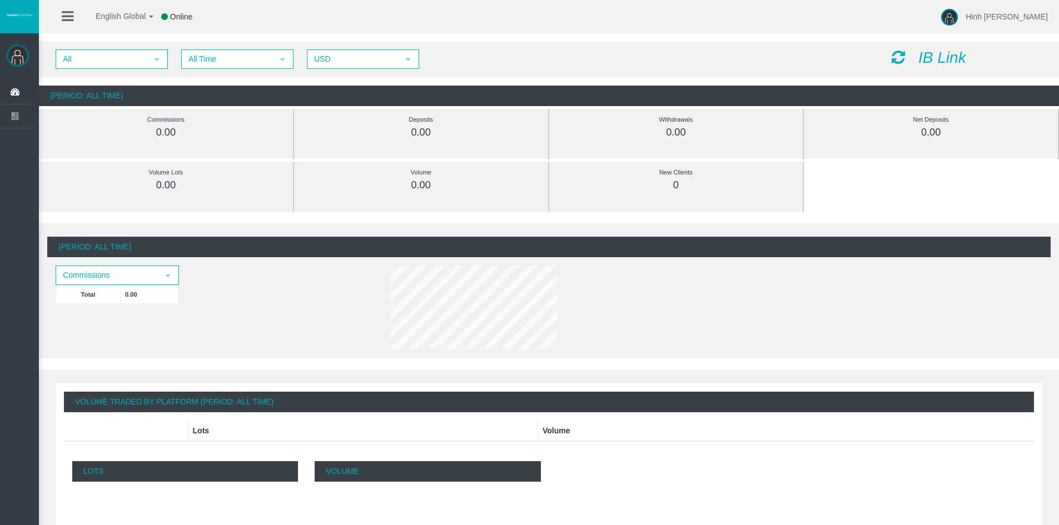
click at [896, 56] on icon at bounding box center [898, 57] width 13 height 16
click at [941, 60] on icon "IB Link" at bounding box center [942, 57] width 48 height 17
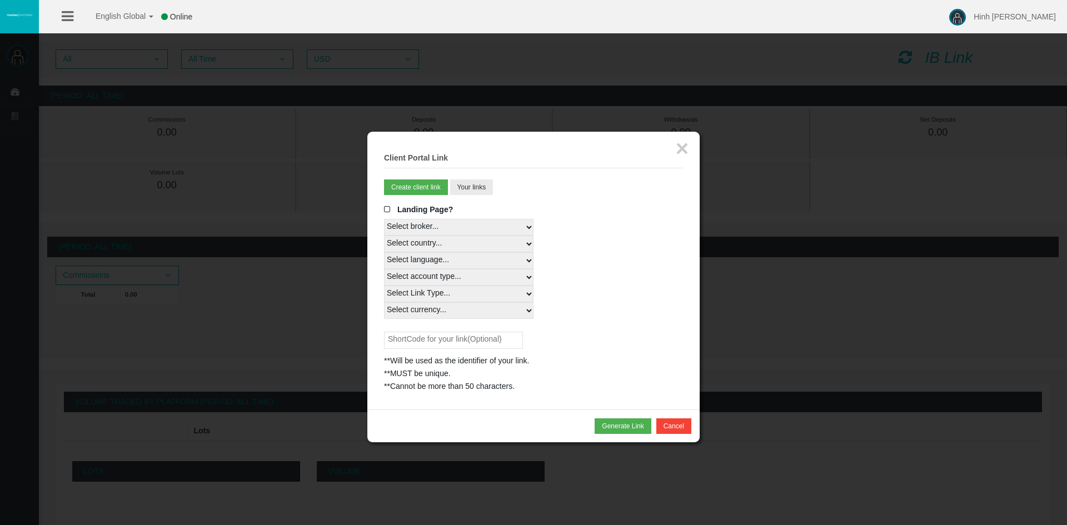
click at [476, 226] on select "Select broker... T4Trade" at bounding box center [459, 227] width 150 height 17
click at [384, 219] on select "Select broker... T4Trade" at bounding box center [459, 227] width 150 height 17
click at [457, 242] on select "Select country... Rest of the World" at bounding box center [459, 244] width 150 height 17
click at [384, 236] on select "Select country... Rest of the World" at bounding box center [459, 244] width 150 height 17
click at [451, 260] on select "Select language... English Japanese Chinese Portuguese Spanish Czech German Fre…" at bounding box center [459, 260] width 150 height 17
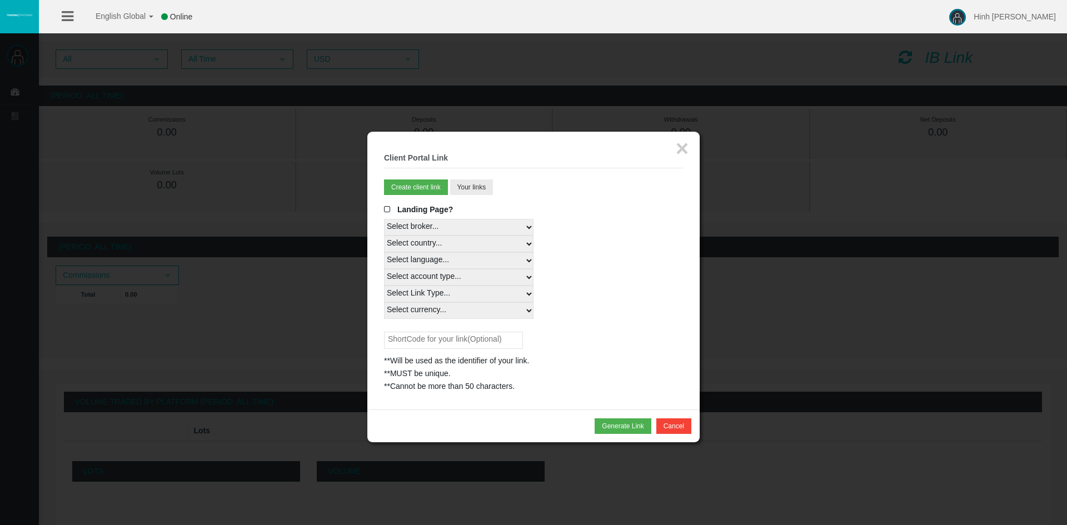
click at [480, 241] on select "Select country... Rest of the World" at bounding box center [459, 244] width 150 height 17
select select
click at [384, 236] on select "Select country... Rest of the World" at bounding box center [459, 244] width 150 height 17
click at [466, 261] on select "Select language... English Japanese Chinese Portuguese Spanish Czech German Fre…" at bounding box center [459, 260] width 150 height 17
select select
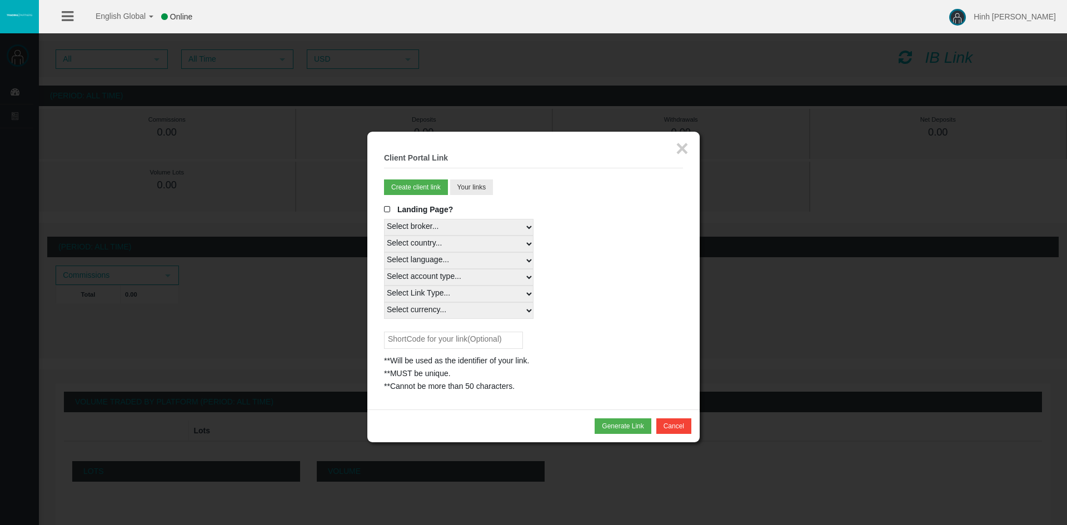
click at [384, 252] on select "Select language... English Japanese Chinese Portuguese Spanish Czech German Fre…" at bounding box center [459, 260] width 150 height 17
click at [441, 269] on select "Select account type... All Platforms Trade Copy MT4 LiveFloatingSpreadAccount M…" at bounding box center [459, 277] width 150 height 17
select select
click at [384, 269] on select "Select account type... All Platforms Trade Copy MT4 LiveFloatingSpreadAccount M…" at bounding box center [459, 277] width 150 height 17
click at [442, 296] on select "Select Link Type... Real" at bounding box center [459, 294] width 150 height 17
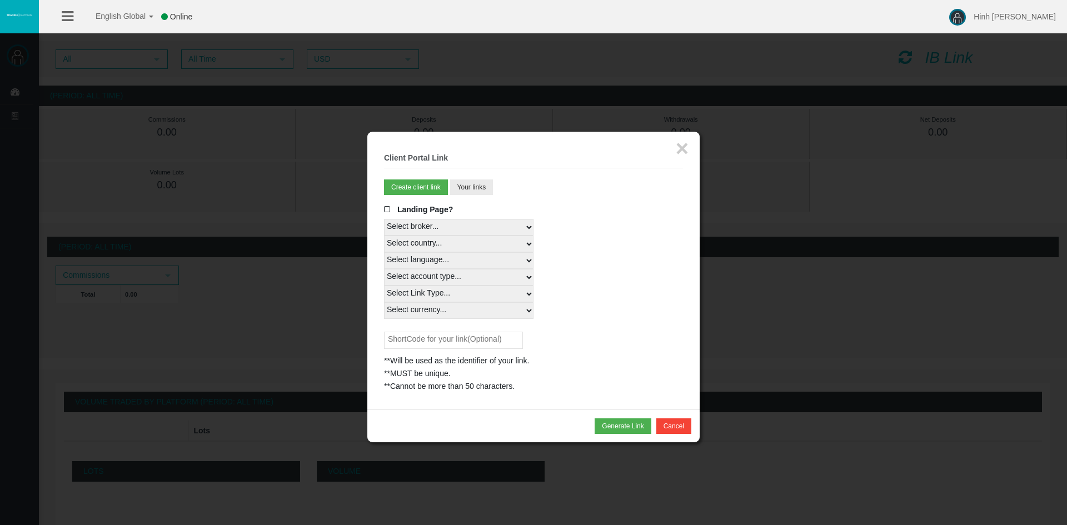
select select "Real"
click at [384, 286] on select "Select Link Type... Real" at bounding box center [459, 294] width 150 height 17
click at [437, 313] on select "Select currency... All Currencies" at bounding box center [459, 310] width 150 height 17
select select "All Currencies"
click at [384, 302] on select "Select currency... All Currencies" at bounding box center [459, 310] width 150 height 17
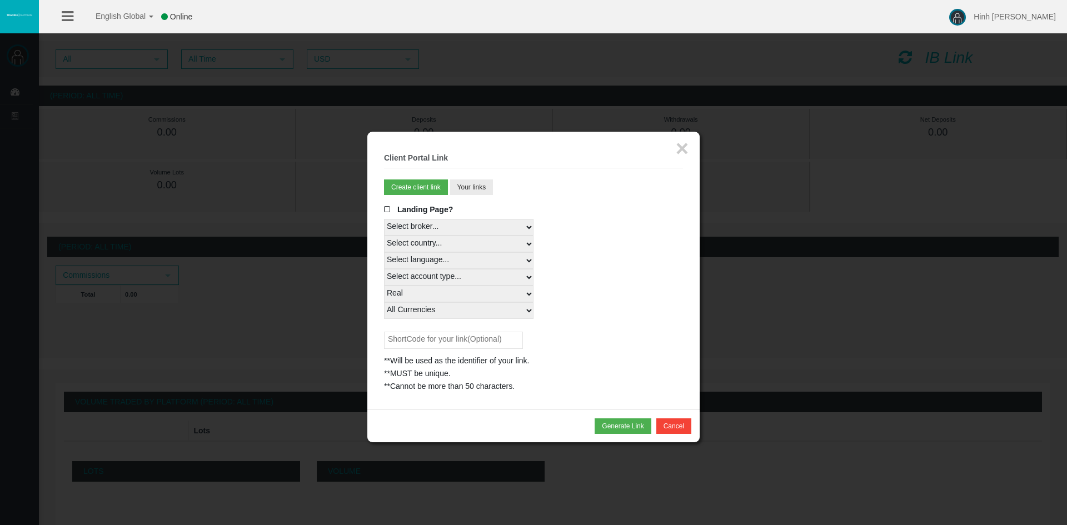
click at [482, 347] on input "text" at bounding box center [453, 340] width 139 height 17
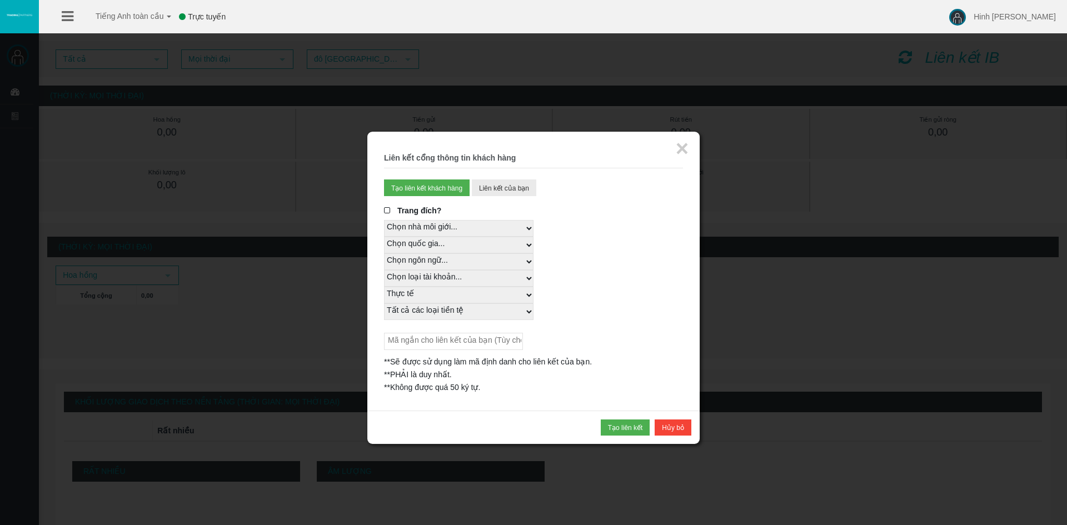
click at [417, 345] on input "text" at bounding box center [453, 341] width 139 height 17
type input "251097"
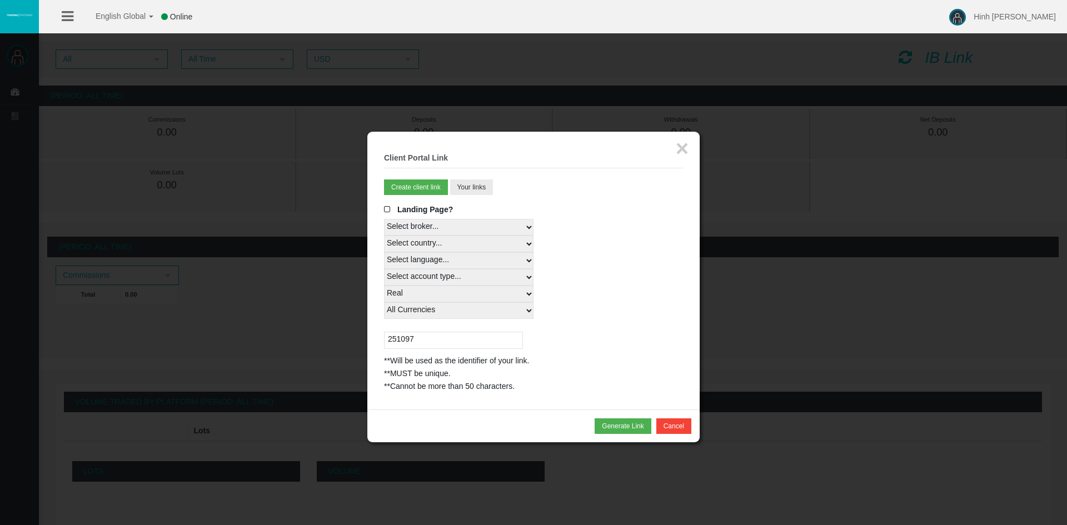
click at [649, 317] on div "Select currency... All Currencies" at bounding box center [533, 310] width 299 height 17
click at [635, 427] on button "Generate Link" at bounding box center [623, 427] width 56 height 16
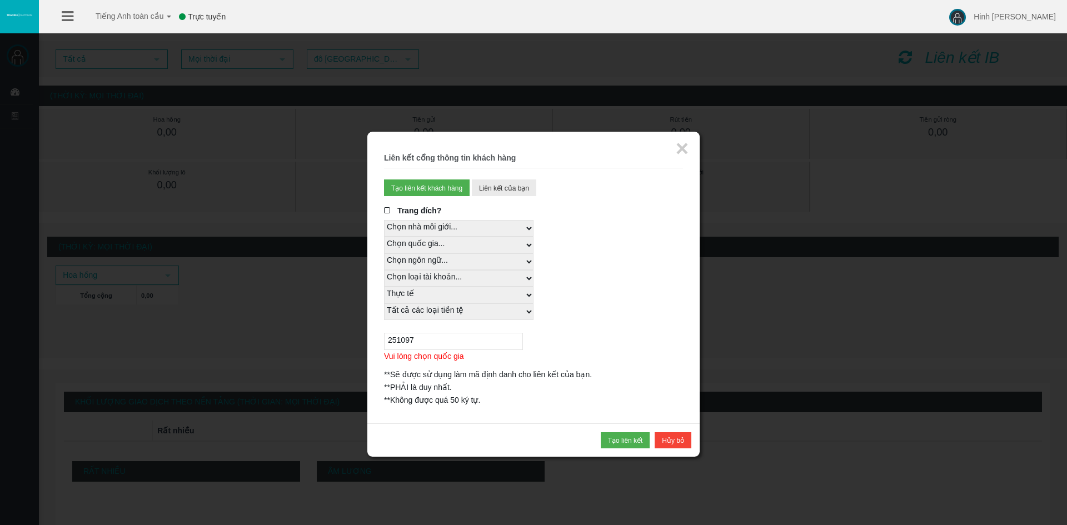
click at [430, 342] on input "251097" at bounding box center [453, 341] width 139 height 17
click at [452, 312] on select "Chọn loại tiền tệ... Tất cả các loại tiền tệ" at bounding box center [459, 312] width 150 height 17
click at [630, 280] on div "Chọn loại tài khoản... Tất cả các nền tảng Bản sao thương mại Tài khoản MT4 Liv…" at bounding box center [533, 278] width 299 height 17
click at [510, 245] on select "Chọn quốc gia... Phần còn lại của thế giới" at bounding box center [459, 245] width 150 height 17
select select
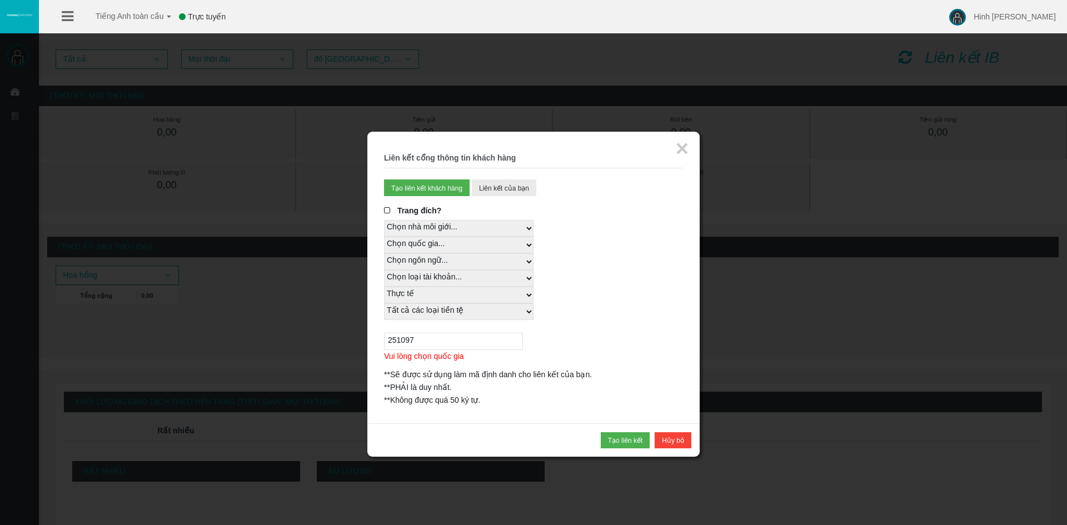
click at [384, 237] on select "Chọn quốc gia... Phần còn lại của thế giới" at bounding box center [459, 245] width 150 height 17
click at [623, 442] on font "Tạo liên kết" at bounding box center [625, 441] width 35 height 8
drag, startPoint x: 396, startPoint y: 396, endPoint x: 465, endPoint y: 425, distance: 74.5
click at [465, 407] on div "[URL][DOMAIN_NAME]" at bounding box center [533, 400] width 299 height 13
copy font "[URL][DOMAIN_NAME]"
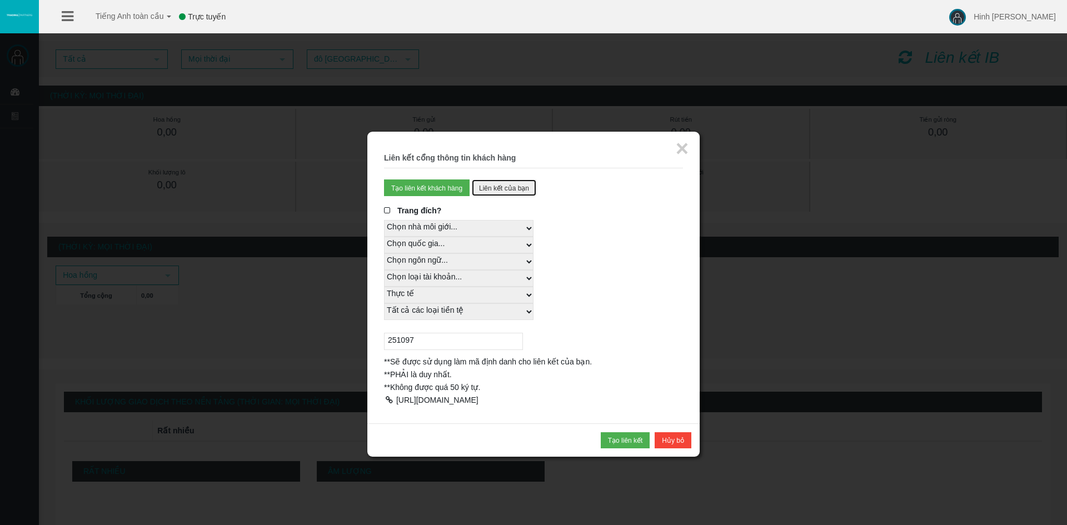
click at [510, 188] on font "Liên kết của bạn" at bounding box center [504, 189] width 50 height 8
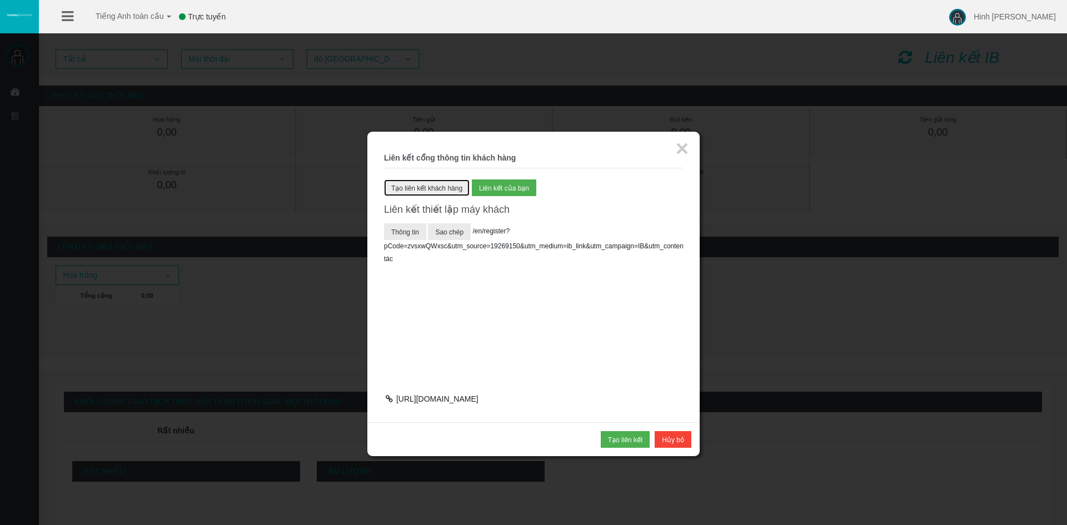
click at [433, 190] on font "Tạo liên kết khách hàng" at bounding box center [426, 189] width 71 height 8
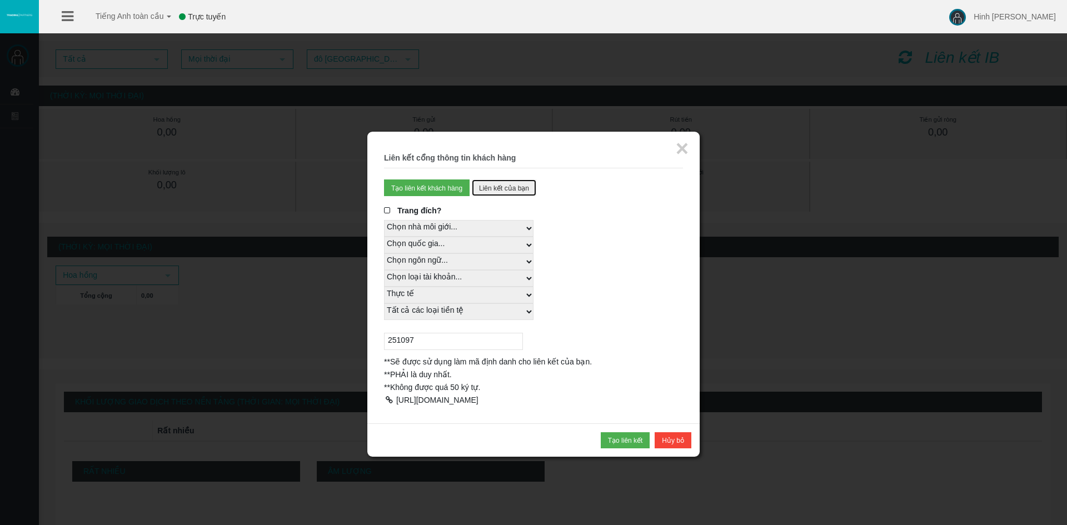
click at [494, 185] on font "Liên kết của bạn" at bounding box center [504, 189] width 50 height 8
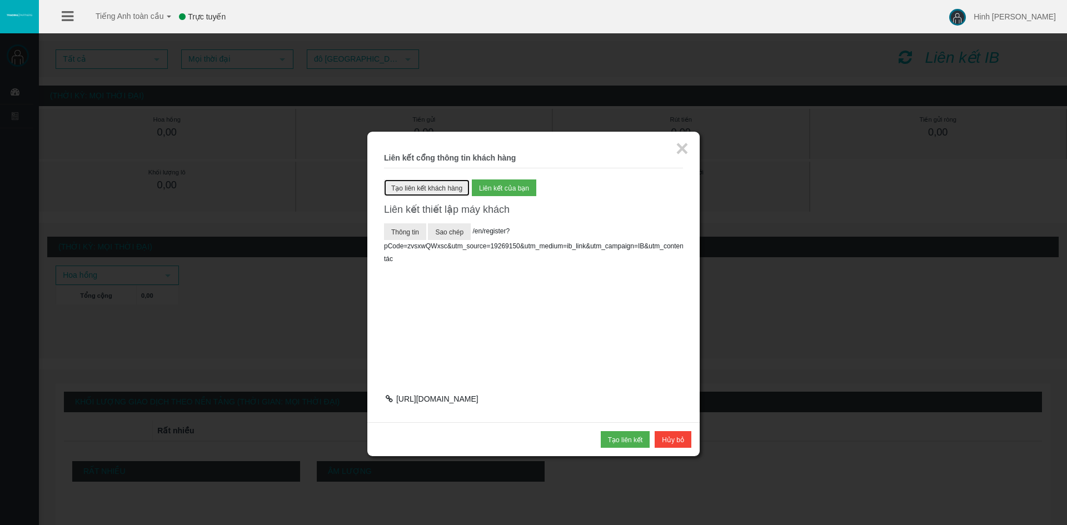
click at [443, 191] on font "Tạo liên kết khách hàng" at bounding box center [426, 189] width 71 height 8
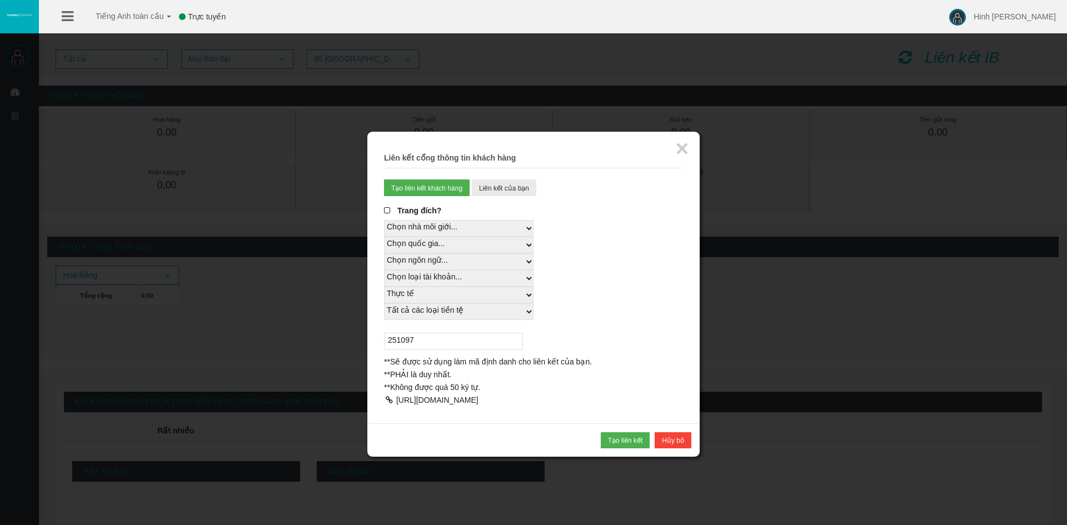
click at [423, 393] on div "**Không được quá 50 ký tự." at bounding box center [533, 387] width 299 height 13
copy font "[URL][DOMAIN_NAME]"
drag, startPoint x: 396, startPoint y: 400, endPoint x: 454, endPoint y: 423, distance: 62.1
click at [454, 407] on div "[URL][DOMAIN_NAME]" at bounding box center [533, 400] width 299 height 13
click at [687, 147] on font "×" at bounding box center [682, 148] width 13 height 24
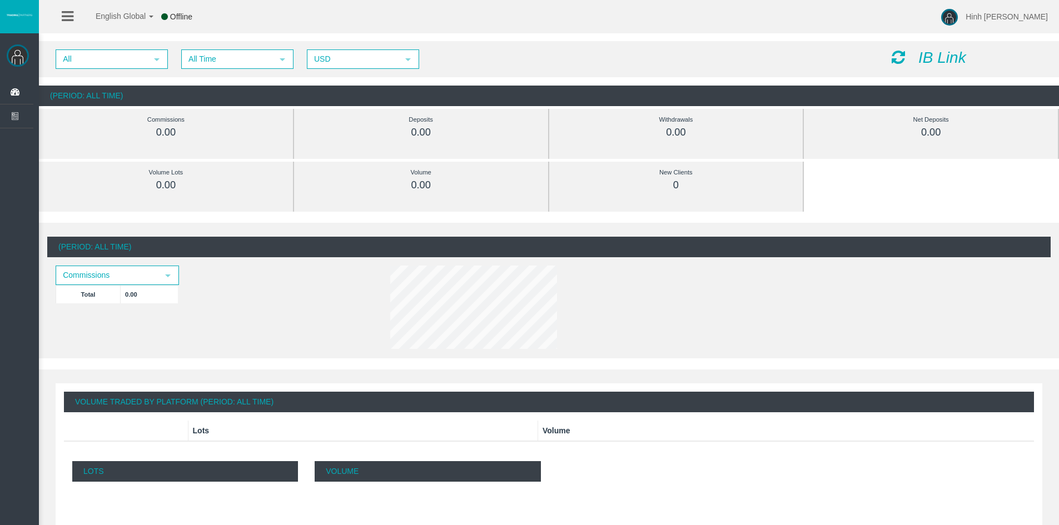
click at [944, 59] on icon "IB Link" at bounding box center [942, 57] width 48 height 17
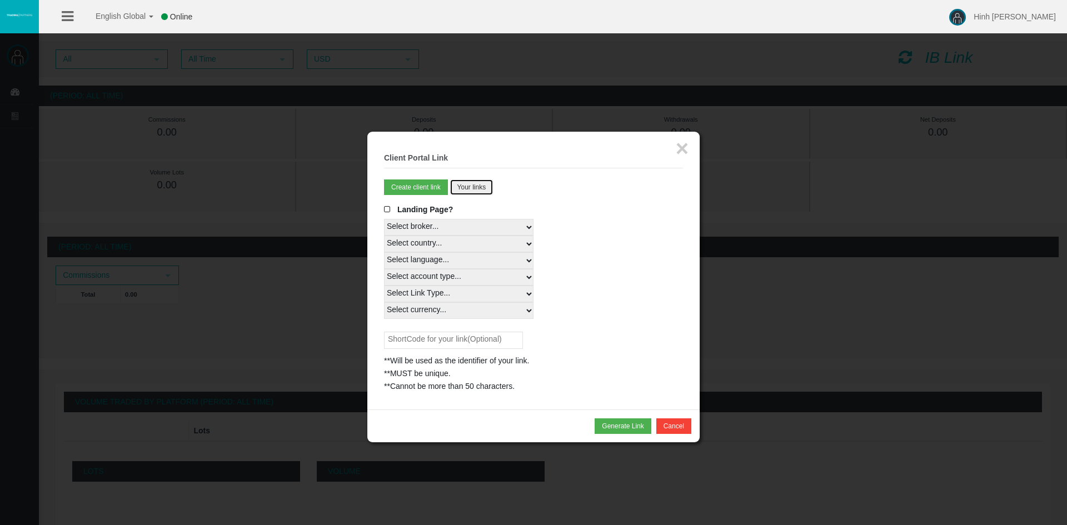
click at [480, 182] on button "Your links" at bounding box center [471, 188] width 43 height 16
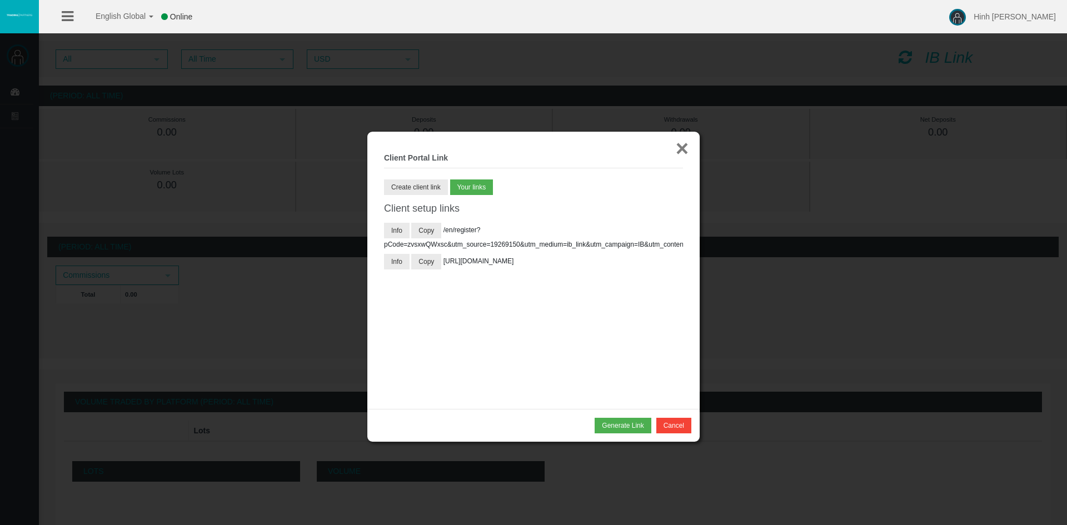
click at [680, 150] on button "×" at bounding box center [682, 148] width 13 height 22
